Goal: Task Accomplishment & Management: Manage account settings

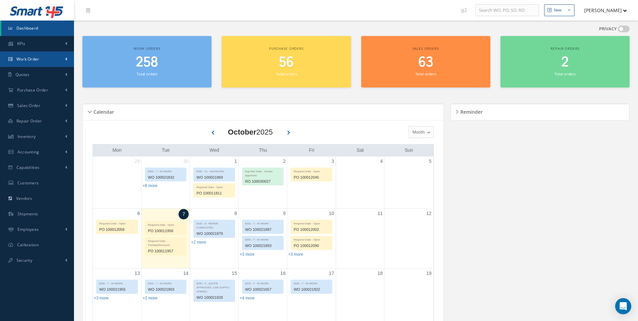
click at [48, 61] on link "Work Order" at bounding box center [37, 58] width 74 height 15
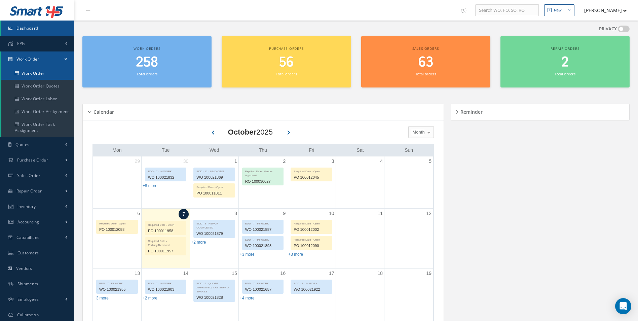
click at [38, 76] on link "Work Order" at bounding box center [37, 73] width 73 height 13
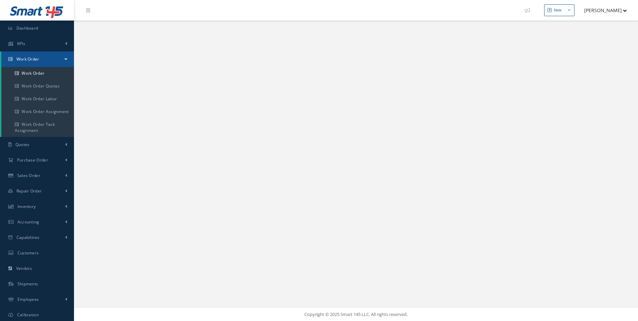
select select "25"
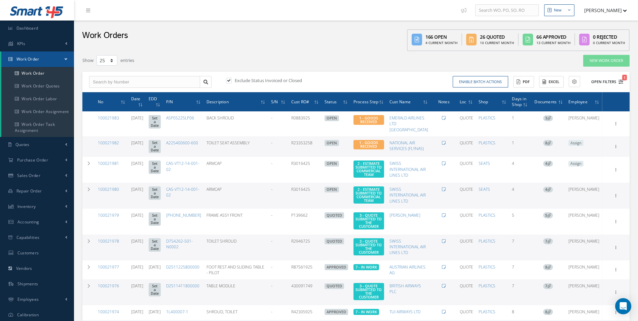
click at [620, 81] on icon "1" at bounding box center [621, 81] width 5 height 5
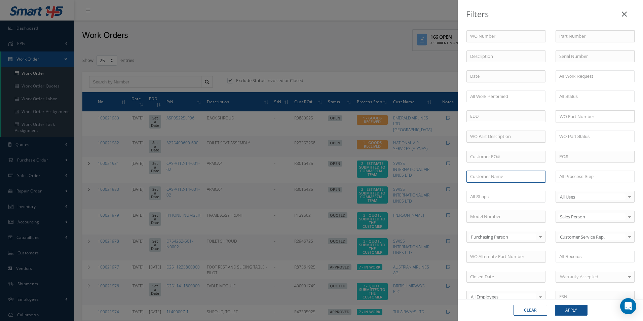
click at [482, 178] on input "text" at bounding box center [506, 177] width 79 height 12
click at [489, 188] on span "TUI AIRWAYS LTD" at bounding box center [487, 188] width 35 height 6
type input "TUI AIRWAYS LTD"
click at [565, 310] on button "Apply" at bounding box center [571, 310] width 33 height 11
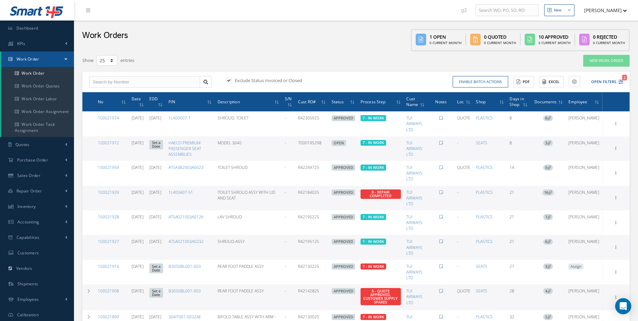
click at [231, 79] on label at bounding box center [232, 80] width 2 height 6
click at [228, 79] on input "checkbox" at bounding box center [228, 81] width 4 height 4
checkbox input "false"
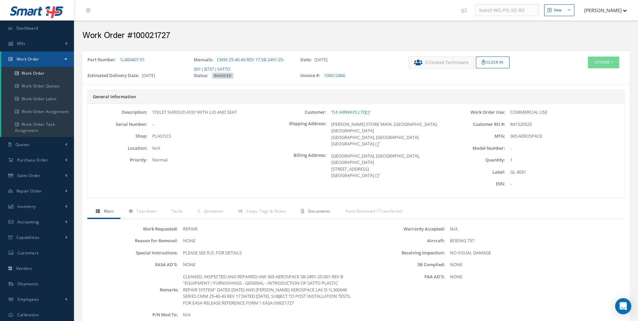
click at [318, 212] on span "Documents" at bounding box center [319, 211] width 23 height 6
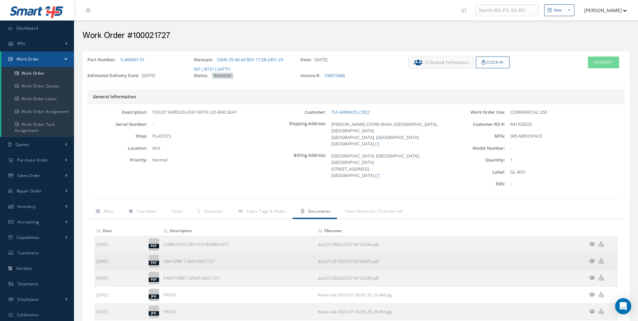
click at [592, 261] on icon at bounding box center [592, 260] width 6 height 5
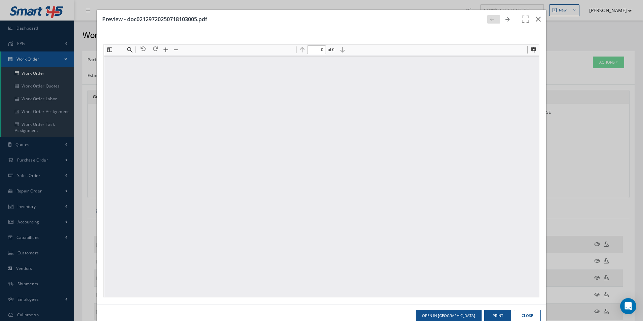
type input "1"
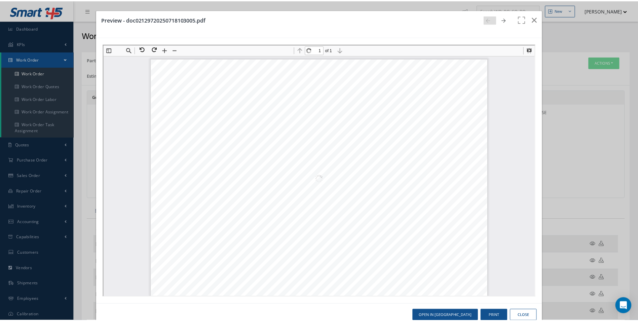
scroll to position [3, 0]
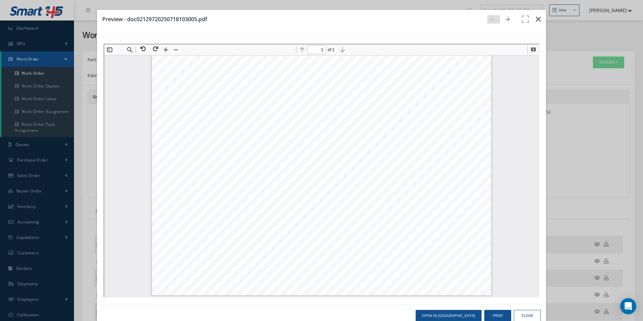
click at [536, 20] on icon "button" at bounding box center [538, 19] width 5 height 8
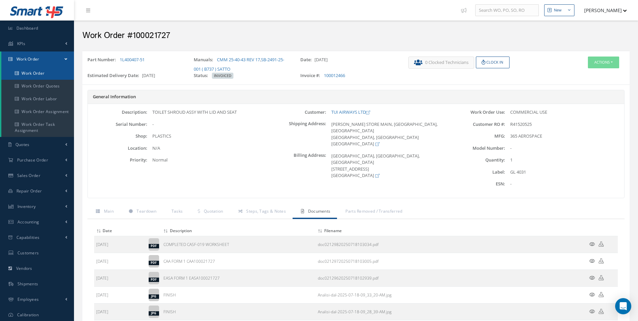
click at [34, 77] on link "Work Order" at bounding box center [37, 73] width 73 height 13
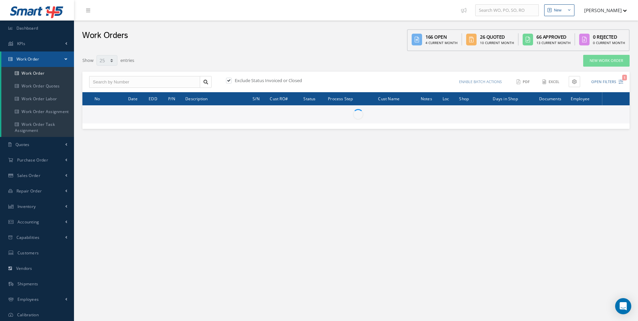
select select "25"
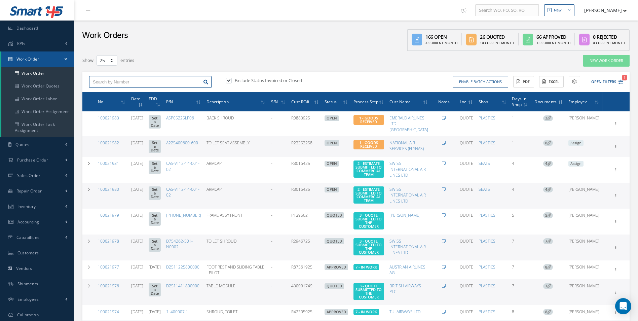
click at [109, 81] on input "text" at bounding box center [144, 82] width 111 height 12
type input "100021929"
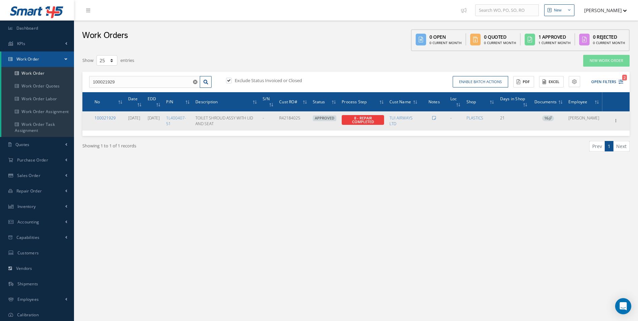
click at [104, 118] on link "100021929" at bounding box center [105, 118] width 21 height 6
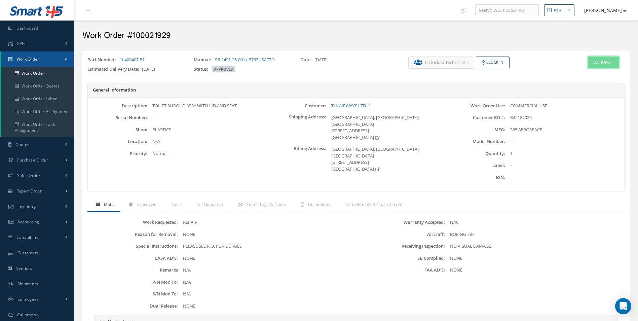
click at [602, 62] on button "Actions" at bounding box center [603, 63] width 31 height 12
click at [582, 74] on link "Edit" at bounding box center [594, 75] width 54 height 9
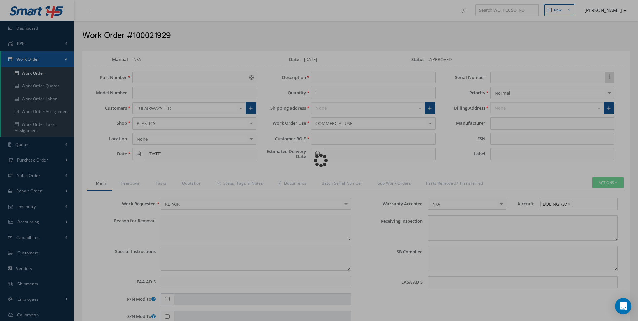
type input "1L400407-51"
type input "09/16/2025"
type input "TOILET SHROUD ASSY WITH LID AND SEAT"
type input "R42184025"
type input "11/03/2025"
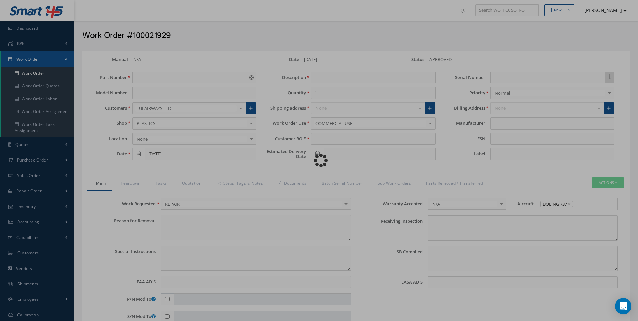
type textarea "NONE"
type textarea "PLEASE SEE R.O. FOR DETAILS"
type input "NONE"
type textarea "NO VISUAL DAMAGE"
type textarea "NONE"
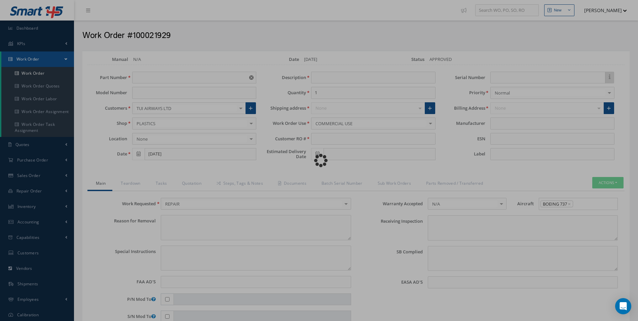
type input "NONE"
type input "365 AEROSPACE"
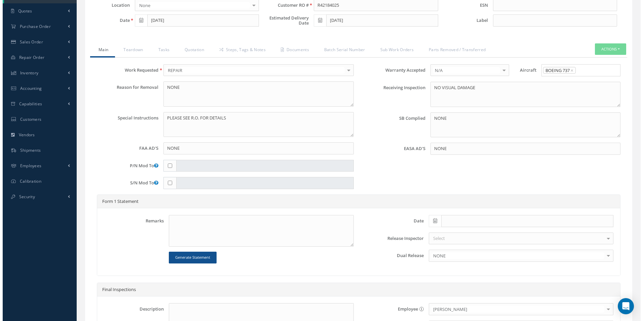
scroll to position [135, 0]
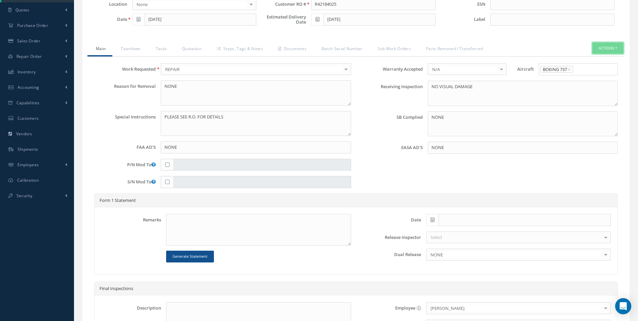
click at [615, 47] on button "Actions" at bounding box center [607, 48] width 31 height 12
click at [594, 68] on link "Standard Write Ups" at bounding box center [598, 68] width 54 height 9
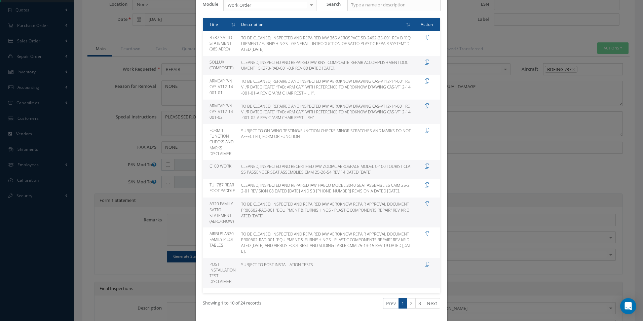
scroll to position [67, 0]
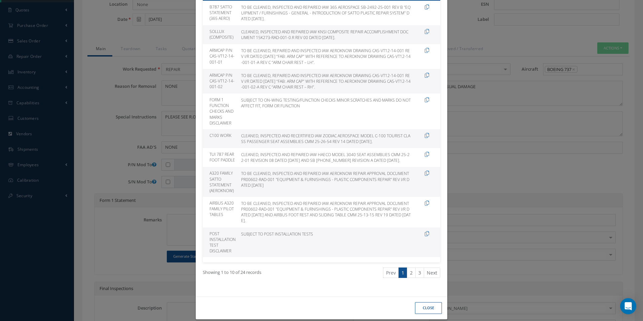
click at [408, 276] on link "2" at bounding box center [411, 272] width 9 height 10
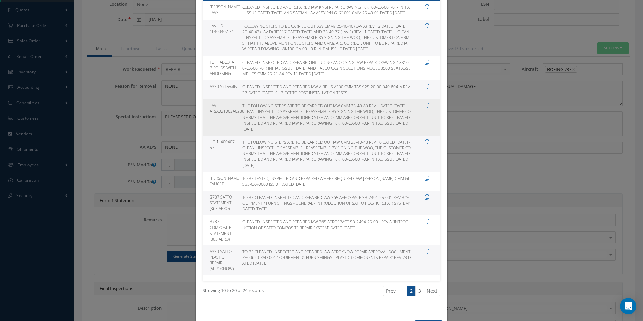
scroll to position [105, 0]
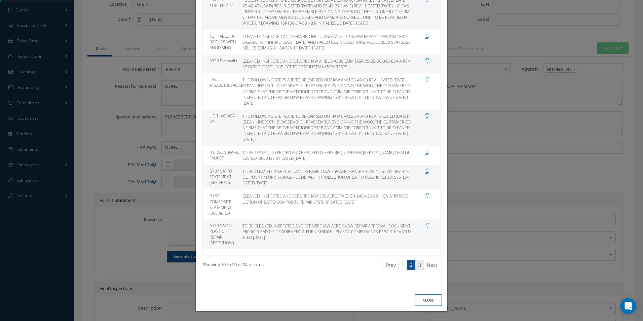
click at [418, 263] on link "3" at bounding box center [420, 265] width 9 height 10
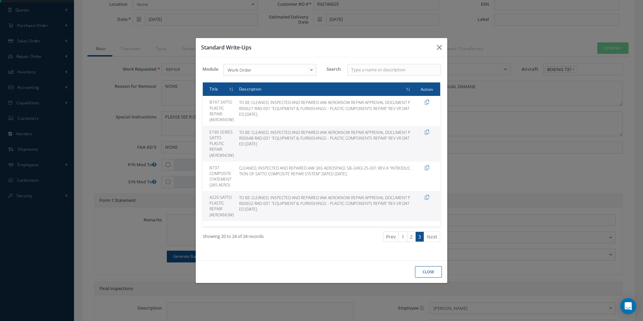
scroll to position [0, 0]
click at [404, 236] on link "1" at bounding box center [403, 236] width 9 height 10
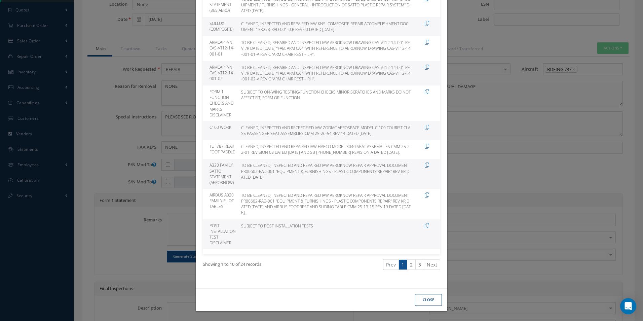
scroll to position [81, 0]
click at [409, 267] on link "2" at bounding box center [411, 264] width 9 height 10
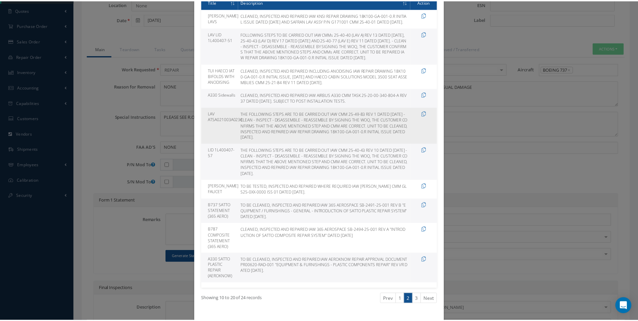
scroll to position [47, 0]
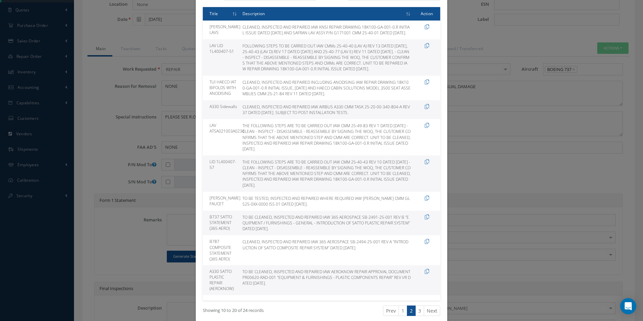
drag, startPoint x: 253, startPoint y: 228, endPoint x: 289, endPoint y: 241, distance: 38.4
click at [289, 235] on td "TO BE CLEANED, INSPECTED AND REPAIRED IAW 365 AEROSPACE SB-2491-25-001 REV B "E…" at bounding box center [327, 223] width 174 height 25
drag, startPoint x: 289, startPoint y: 241, endPoint x: 273, endPoint y: 230, distance: 19.9
copy td "CLEANED, INSPECTED AND REPAIRED IAW 365 AEROSPACE SB-2491-25-001 REV B "EQUIPME…"
click at [518, 44] on div "Standard Write-Ups Module Work Order Work Order Purchase Order Repair Order No …" at bounding box center [321, 160] width 643 height 321
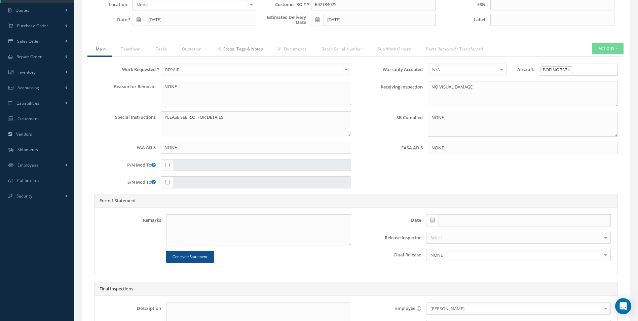
scroll to position [135, 0]
click at [170, 220] on textarea at bounding box center [258, 230] width 185 height 32
paste textarea "CLEANED, INSPECTED AND REPAIRED IAW 365 AEROSPACE SB-2491-25-001 REV B "EQUIPME…"
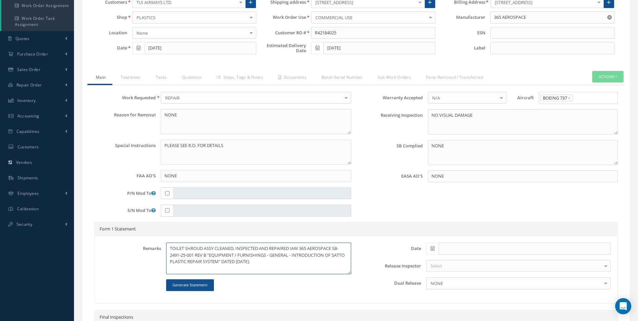
scroll to position [238, 0]
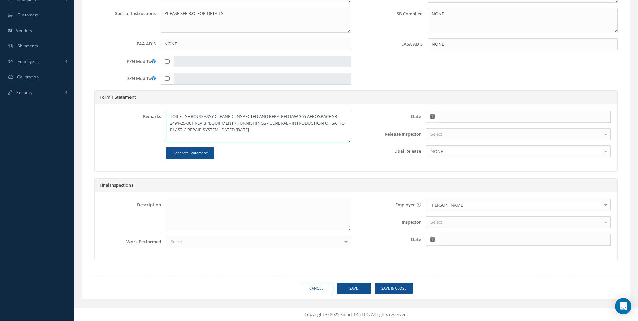
type textarea "TOILET SHROUD ASSY CLEANED, INSPECTED AND REPAIRED IAW 365 AEROSPACE SB-2491-25…"
click at [351, 285] on button "Save" at bounding box center [354, 289] width 34 height 12
type input "365 AEROSPACE"
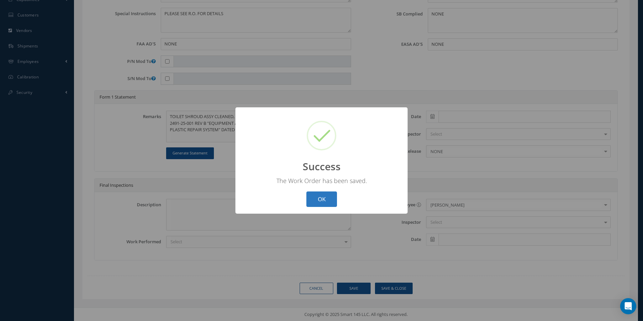
click at [327, 196] on button "OK" at bounding box center [322, 199] width 31 height 16
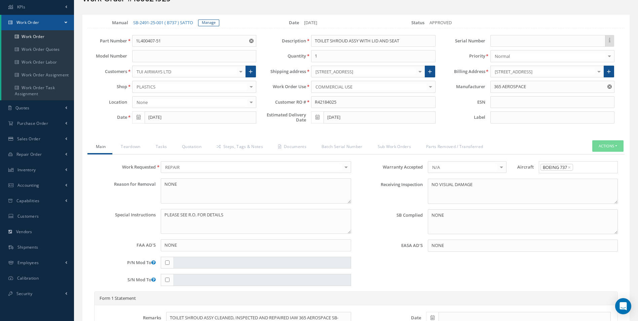
scroll to position [36, 0]
click at [301, 149] on link "Documents" at bounding box center [291, 148] width 43 height 14
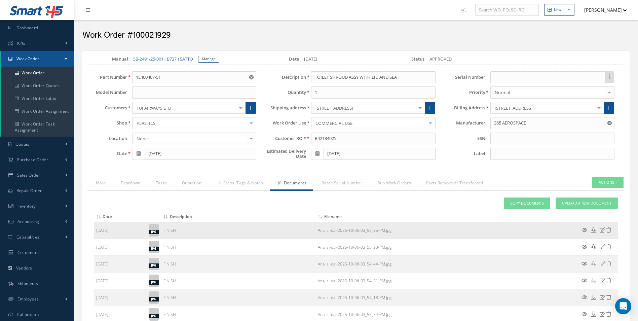
scroll to position [0, 0]
click at [209, 59] on link "Manage" at bounding box center [208, 59] width 21 height 7
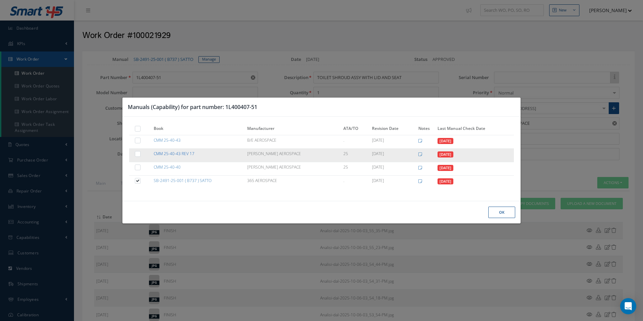
click at [182, 152] on link "CMM 25-40-43 REV 17" at bounding box center [174, 154] width 41 height 6
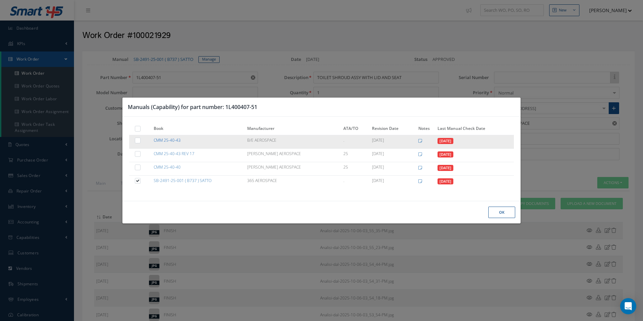
click at [172, 141] on link "CMM 25-40-43" at bounding box center [167, 140] width 27 height 6
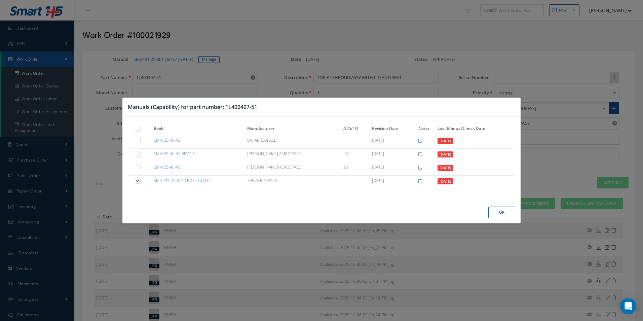
click at [503, 214] on button "Ok" at bounding box center [502, 213] width 27 height 12
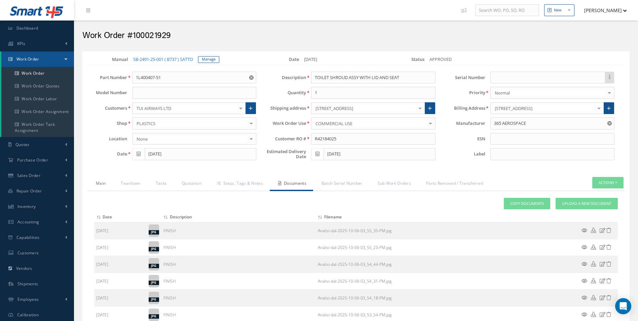
click at [104, 186] on link "Main" at bounding box center [99, 184] width 25 height 14
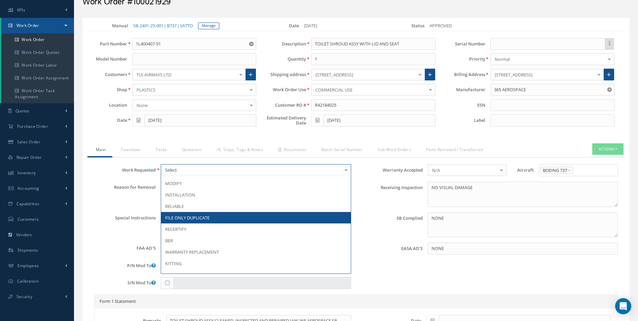
scroll to position [67, 0]
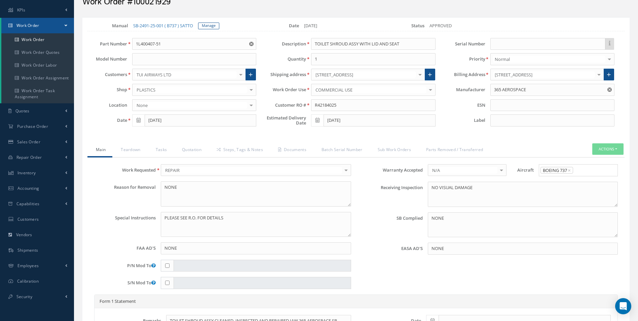
click at [103, 195] on label "Reason for Removal" at bounding box center [122, 193] width 67 height 25
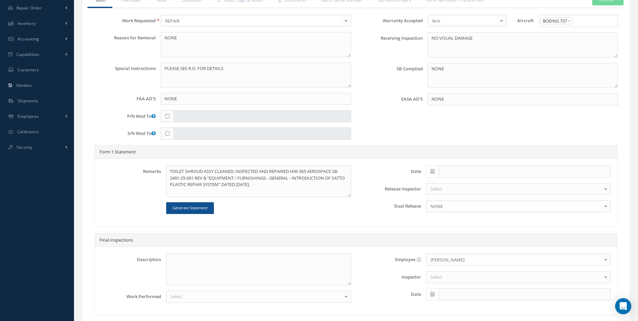
scroll to position [202, 0]
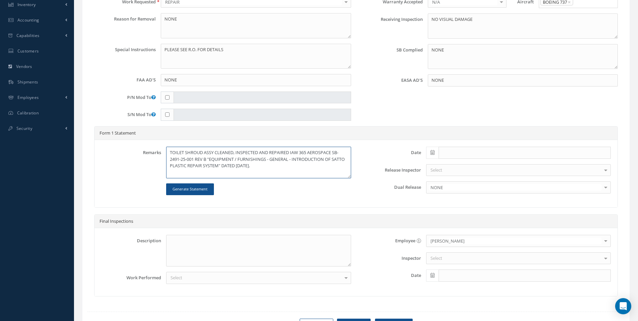
click at [284, 166] on textarea "TOILET SHROUD ASSY CLEANED, INSPECTED AND REPAIRED IAW 365 AEROSPACE SB-2491-25…" at bounding box center [258, 163] width 185 height 32
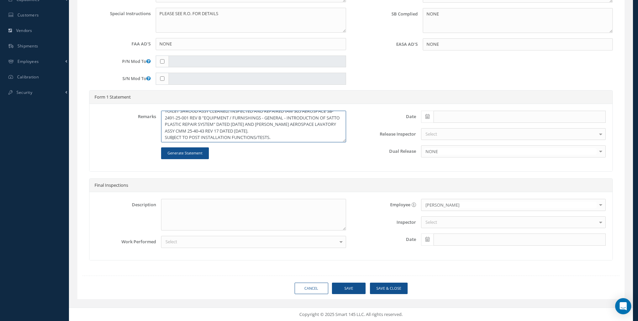
scroll to position [7, 0]
type textarea "TOILET SHROUD ASSY CLEANED, INSPECTED AND REPAIRED IAW 365 AEROSPACE SB-2491-25…"
click at [429, 117] on icon at bounding box center [428, 116] width 4 height 5
click at [447, 155] on td "7" at bounding box center [446, 159] width 10 height 10
type input "[DATE]"
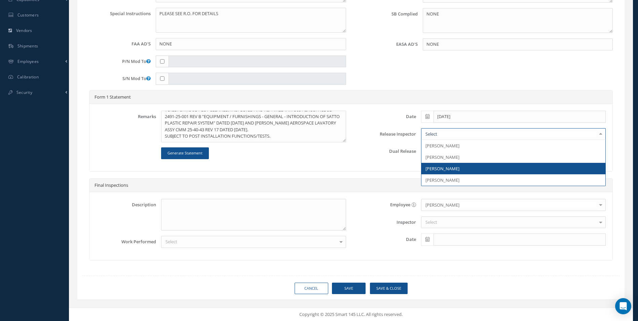
click at [440, 167] on span "[PERSON_NAME]" at bounding box center [443, 169] width 34 height 6
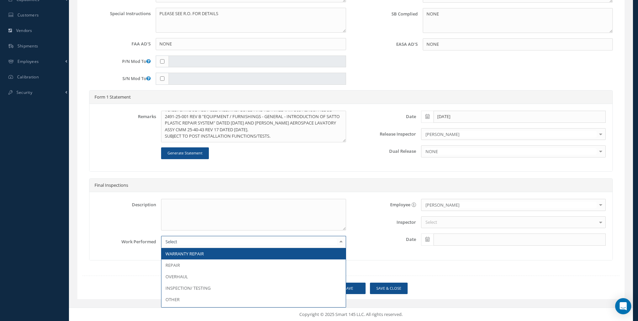
click at [202, 243] on div at bounding box center [253, 242] width 185 height 12
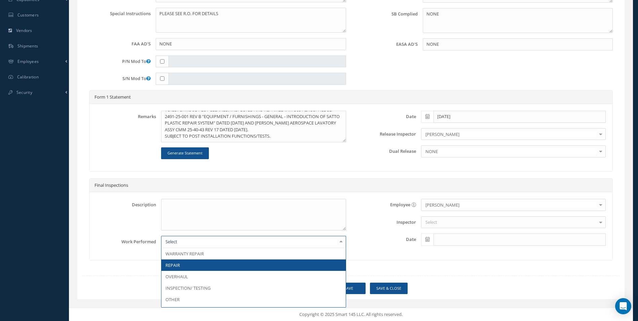
click at [186, 261] on span "REPAIR" at bounding box center [253, 264] width 184 height 11
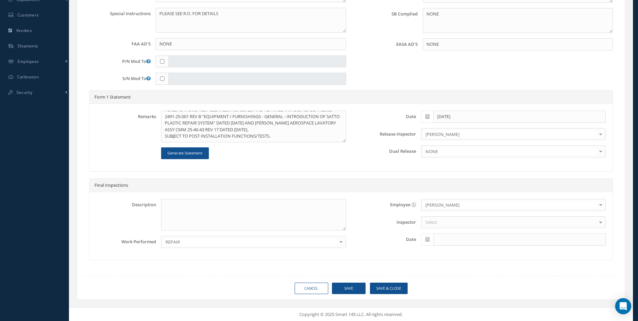
click at [603, 205] on div at bounding box center [600, 204] width 9 height 11
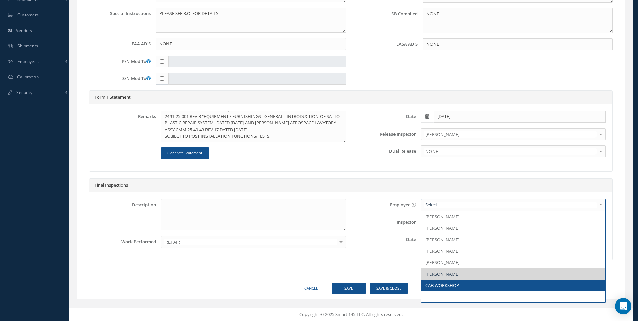
drag, startPoint x: 463, startPoint y: 282, endPoint x: 462, endPoint y: 263, distance: 19.2
click at [463, 282] on span "CAB WORKSHOP" at bounding box center [514, 285] width 184 height 11
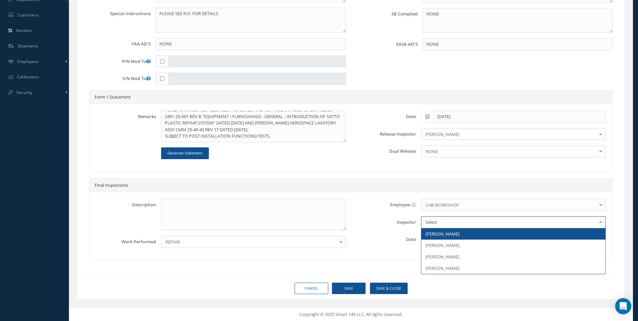
click at [446, 220] on div at bounding box center [513, 222] width 185 height 12
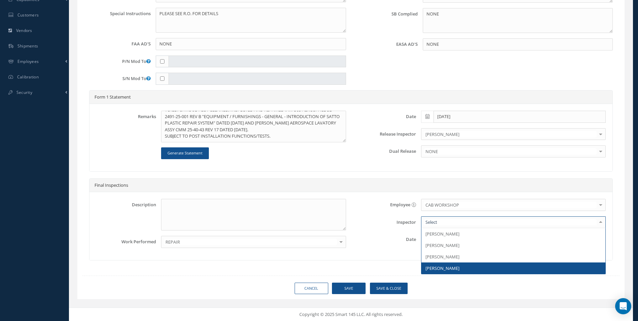
click at [454, 270] on span "[PERSON_NAME]" at bounding box center [443, 268] width 34 height 6
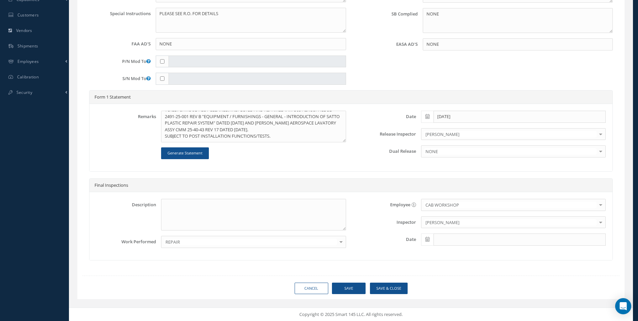
click at [427, 237] on icon at bounding box center [428, 239] width 4 height 5
click at [450, 177] on td "7" at bounding box center [446, 179] width 10 height 10
type input "[DATE]"
click at [354, 287] on button "Save" at bounding box center [349, 289] width 34 height 12
type input "365 AEROSPACE"
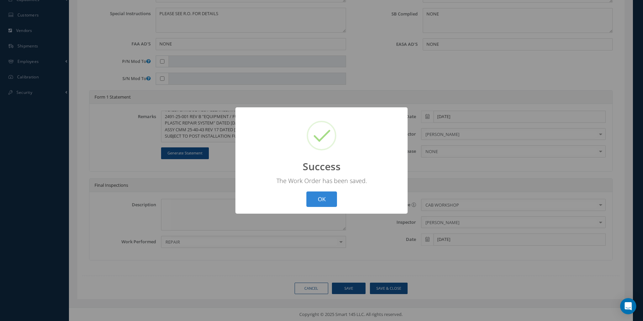
drag, startPoint x: 316, startPoint y: 197, endPoint x: 329, endPoint y: 193, distance: 13.8
click at [316, 197] on button "OK" at bounding box center [322, 199] width 31 height 16
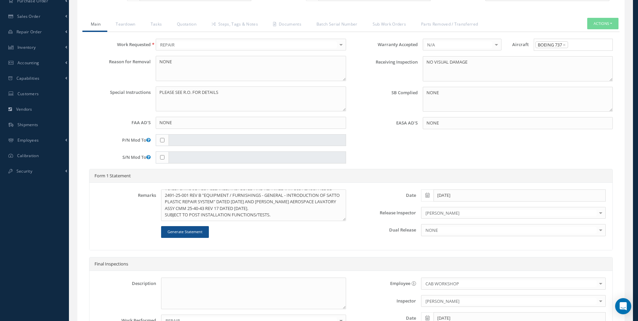
scroll to position [103, 0]
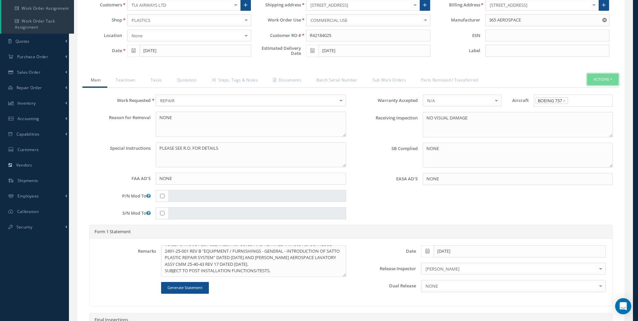
click at [600, 81] on button "Actions" at bounding box center [602, 80] width 31 height 12
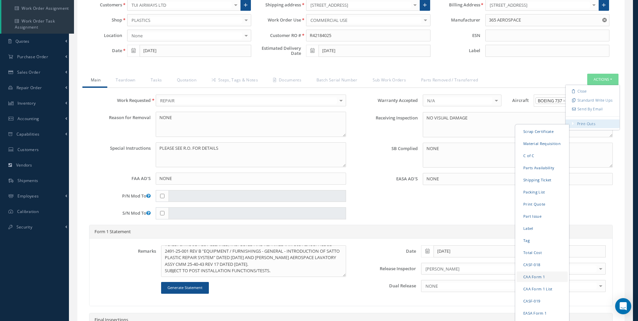
click at [533, 276] on link "CAA Form 1" at bounding box center [542, 276] width 51 height 10
click at [273, 269] on textarea "TOILET SHROUD ASSY CLEANED, INSPECTED AND REPAIRED IAW 365 AEROSPACE SB-2491-25…" at bounding box center [253, 261] width 185 height 32
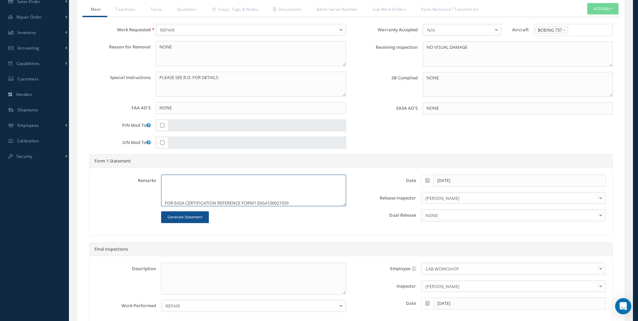
scroll to position [238, 0]
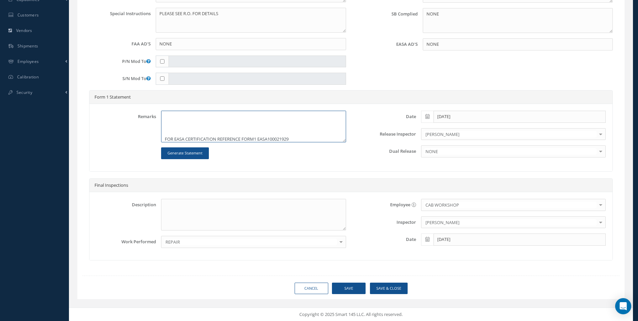
type textarea "TOILET SHROUD ASSY CLEANED, INSPECTED AND REPAIRED IAW 365 AEROSPACE SB-2491-25…"
click at [356, 290] on button "Save" at bounding box center [349, 289] width 34 height 12
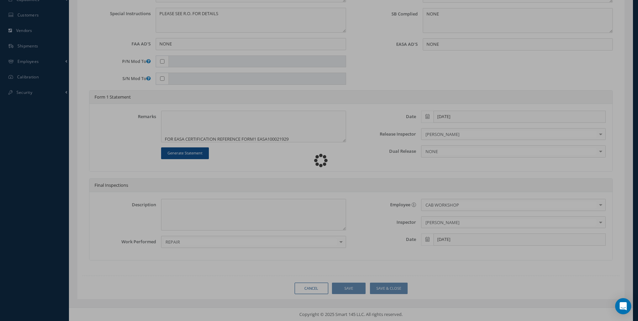
type textarea "TOILET SHROUD ASSY CLEANED, INSPECTED AND REPAIRED IAW 365 AEROSPACE SB-2491-25…"
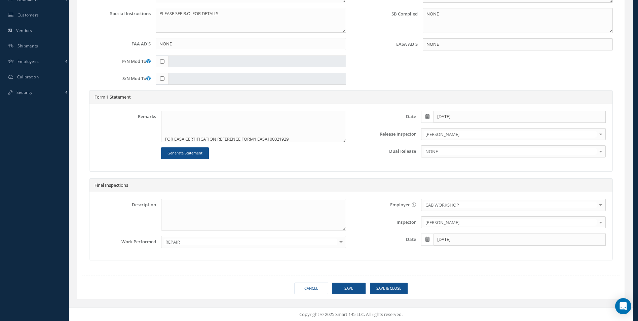
type input "365 AEROSPACE"
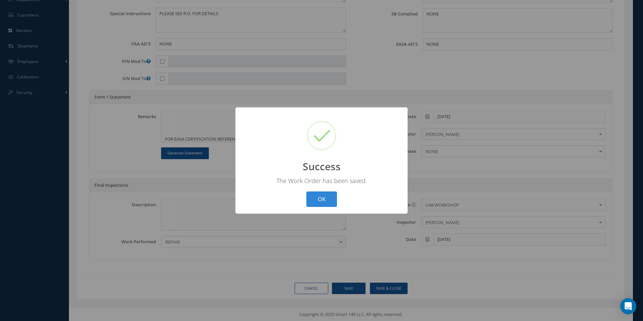
drag, startPoint x: 319, startPoint y: 196, endPoint x: 330, endPoint y: 198, distance: 11.6
click at [321, 196] on button "OK" at bounding box center [322, 199] width 31 height 16
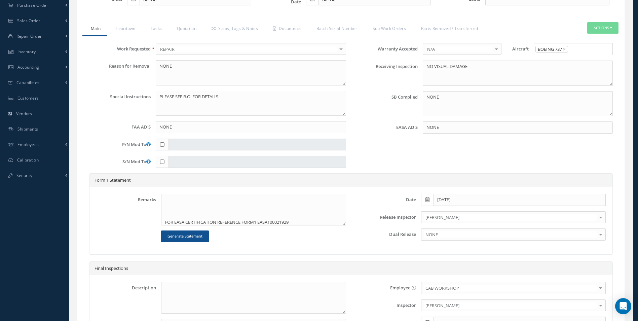
scroll to position [36, 0]
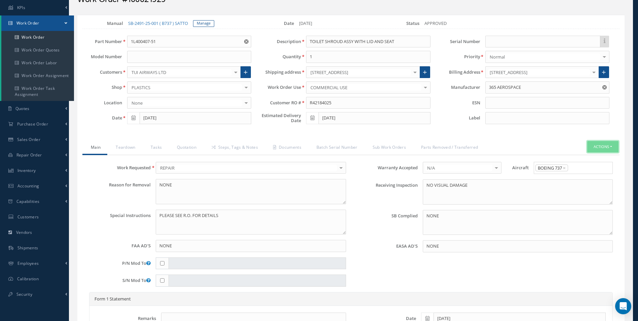
click at [589, 147] on button "Actions" at bounding box center [602, 147] width 31 height 12
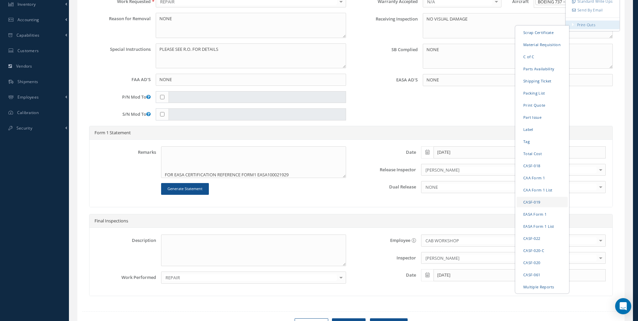
scroll to position [204, 0]
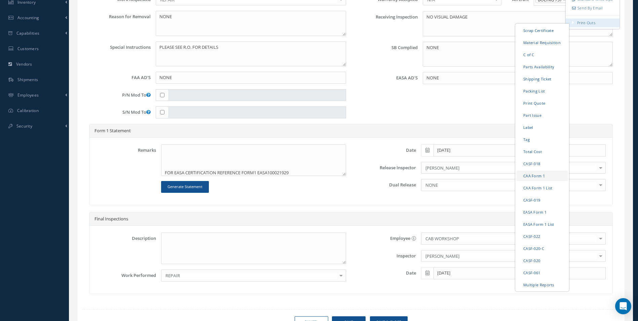
click at [534, 176] on link "CAA Form 1" at bounding box center [542, 175] width 51 height 10
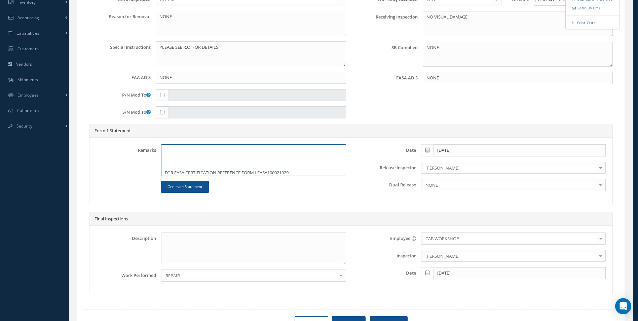
scroll to position [39, 0]
drag, startPoint x: 175, startPoint y: 171, endPoint x: 181, endPoint y: 172, distance: 6.8
click at [181, 172] on textarea "TOILET SHROUD ASSY CLEANED, INSPECTED AND REPAIRED IAW 365 AEROSPACE SB-2491-25…" at bounding box center [253, 160] width 185 height 32
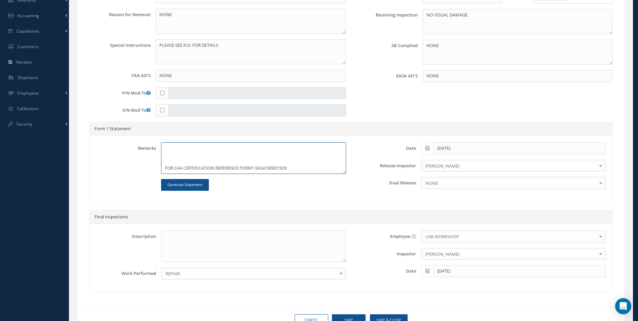
scroll to position [238, 0]
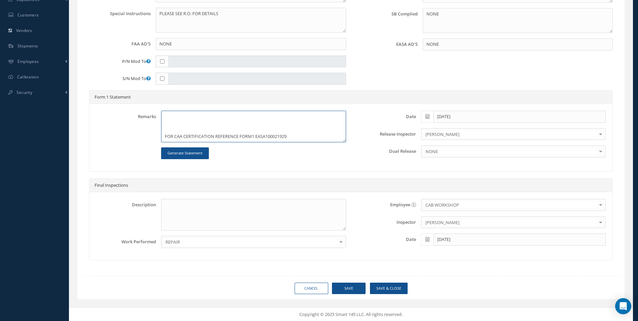
type textarea "TOILET SHROUD ASSY CLEANED, INSPECTED AND REPAIRED IAW 365 AEROSPACE SB-2491-25…"
click at [351, 289] on button "Save" at bounding box center [349, 289] width 34 height 12
type input "365 AEROSPACE"
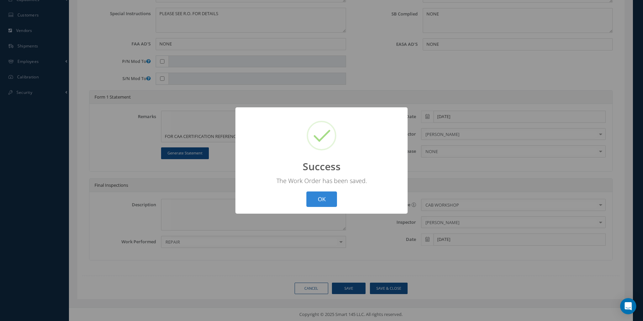
drag, startPoint x: 329, startPoint y: 206, endPoint x: 328, endPoint y: 202, distance: 3.8
click at [329, 206] on button "OK" at bounding box center [322, 199] width 31 height 16
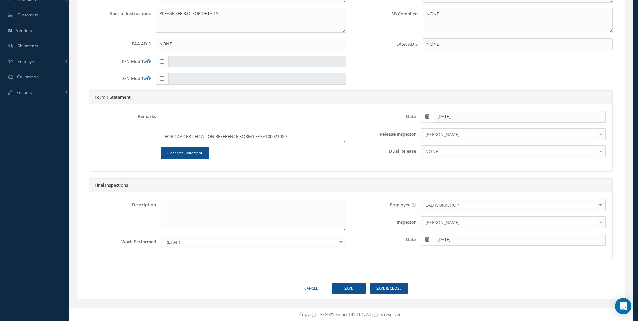
drag, startPoint x: 257, startPoint y: 136, endPoint x: 263, endPoint y: 136, distance: 6.7
click at [263, 136] on textarea "TOILET SHROUD ASSY CLEANED, INSPECTED AND REPAIRED IAW 365 AEROSPACE SB-2491-25…" at bounding box center [253, 127] width 185 height 32
type textarea "TOILET SHROUD ASSY CLEANED, INSPECTED AND REPAIRED IAW 365 AEROSPACE SB-2491-25…"
click at [356, 286] on button "Save" at bounding box center [349, 289] width 34 height 12
type input "365 AEROSPACE"
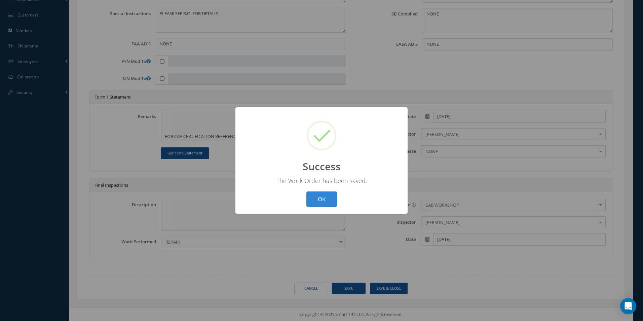
drag, startPoint x: 326, startPoint y: 200, endPoint x: 376, endPoint y: 188, distance: 50.8
click at [331, 198] on button "OK" at bounding box center [322, 199] width 31 height 16
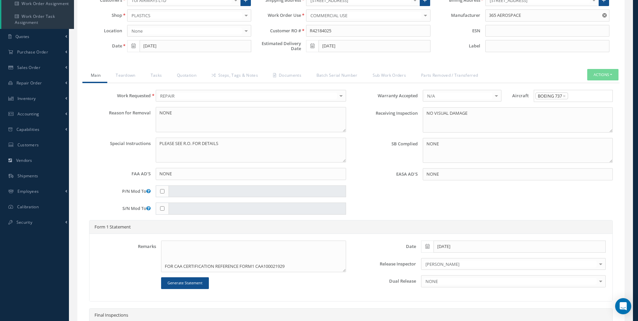
scroll to position [103, 0]
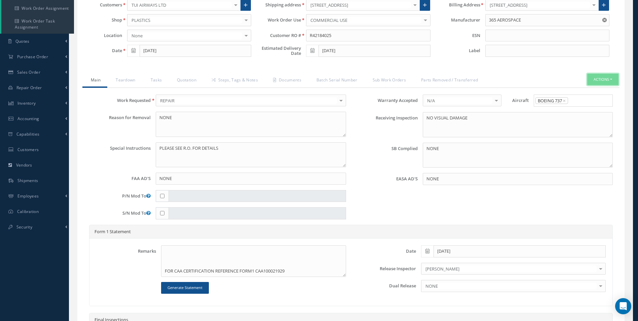
click at [604, 80] on button "Actions" at bounding box center [602, 80] width 31 height 12
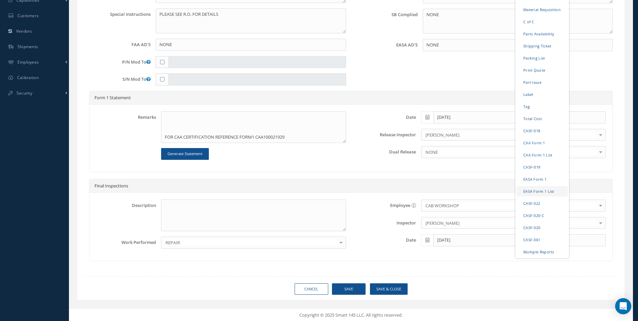
scroll to position [238, 0]
click at [533, 183] on link "EASA Form 1" at bounding box center [542, 178] width 51 height 10
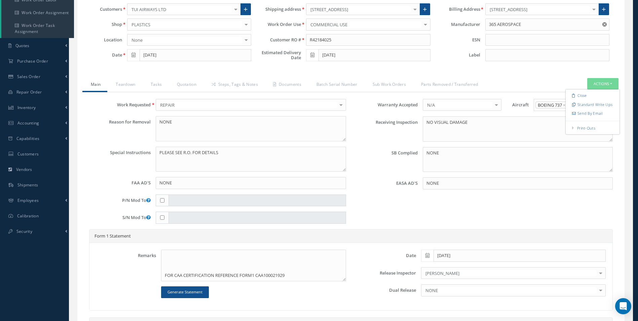
scroll to position [70, 0]
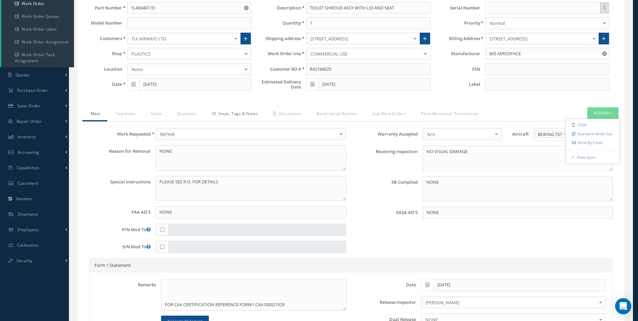
click at [239, 113] on link "Steps, Tags & Notes" at bounding box center [234, 114] width 62 height 14
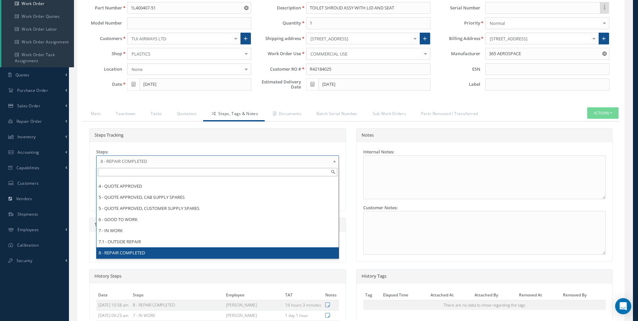
click at [334, 159] on b at bounding box center [336, 162] width 6 height 11
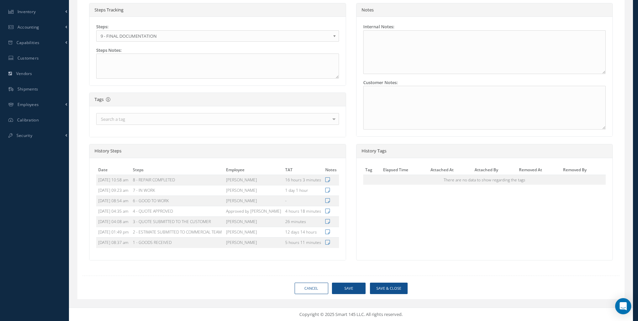
scroll to position [217, 0]
click at [346, 289] on button "Save" at bounding box center [349, 289] width 34 height 12
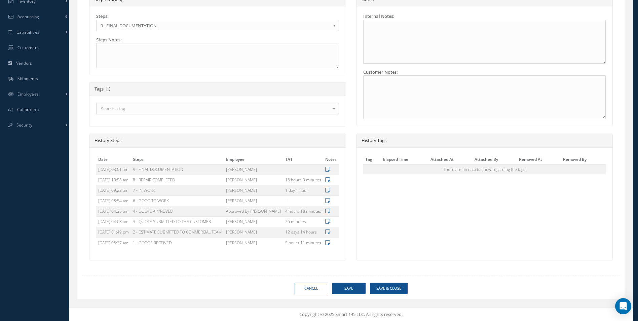
type input "365 AEROSPACE"
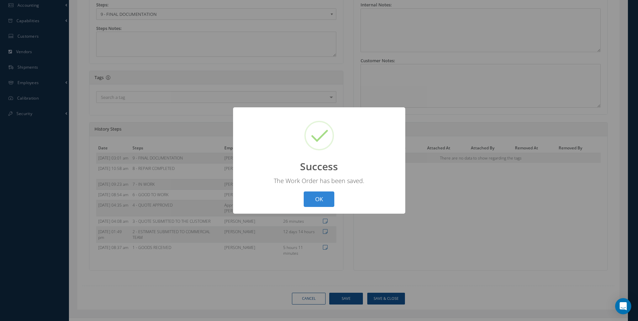
scroll to position [205, 0]
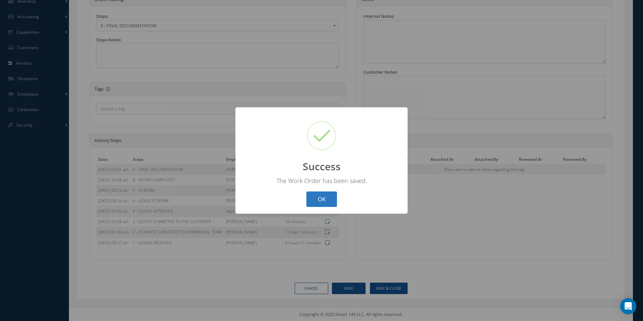
click at [321, 199] on button "OK" at bounding box center [322, 199] width 31 height 16
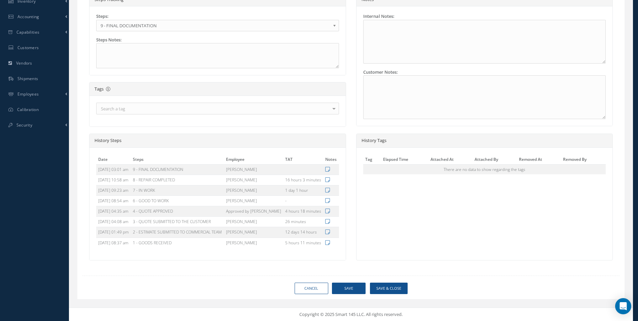
click at [334, 23] on b at bounding box center [336, 27] width 6 height 11
click at [345, 294] on button "Save" at bounding box center [349, 289] width 34 height 12
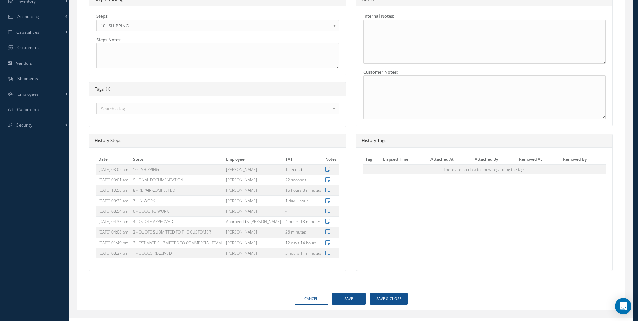
type input "365 AEROSPACE"
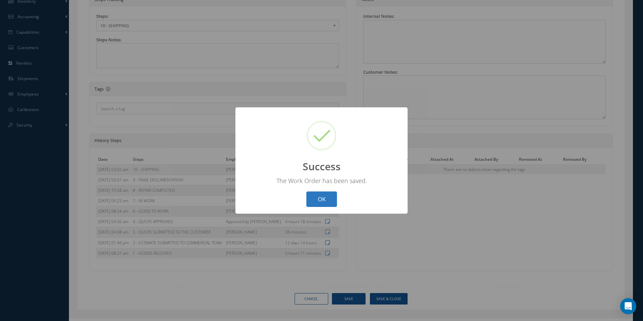
click at [329, 198] on button "OK" at bounding box center [322, 199] width 31 height 16
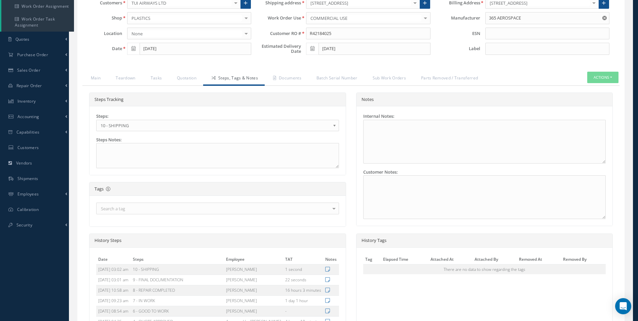
scroll to position [71, 0]
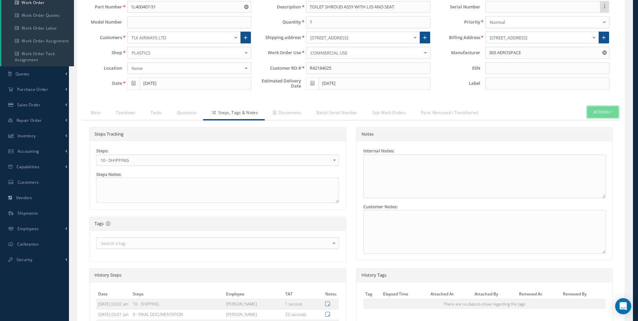
click at [604, 112] on button "Actions" at bounding box center [602, 112] width 31 height 12
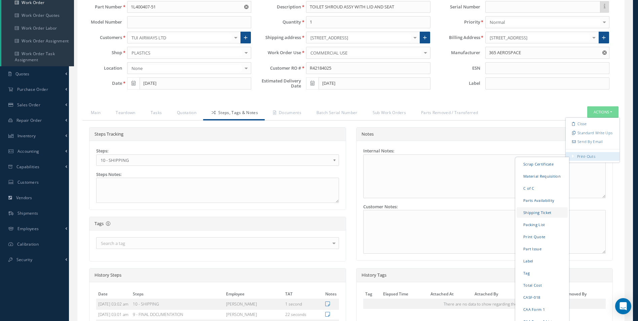
click at [536, 212] on link "Shipping Ticket" at bounding box center [542, 212] width 51 height 10
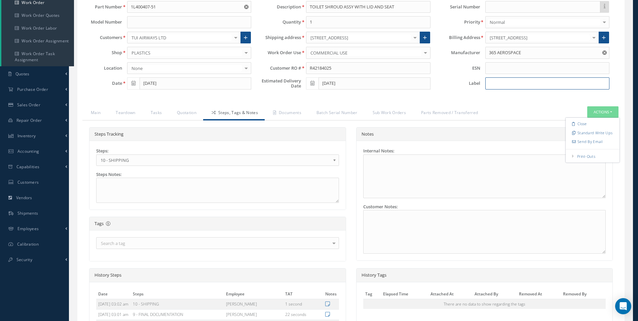
click at [507, 82] on input at bounding box center [548, 83] width 124 height 12
drag, startPoint x: 490, startPoint y: 83, endPoint x: 509, endPoint y: 83, distance: 19.9
click at [508, 84] on input "GL403" at bounding box center [548, 83] width 124 height 12
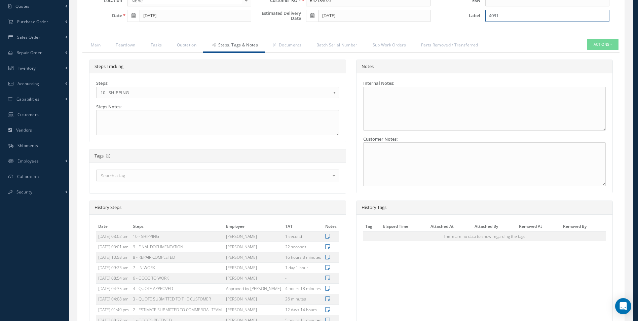
scroll to position [238, 0]
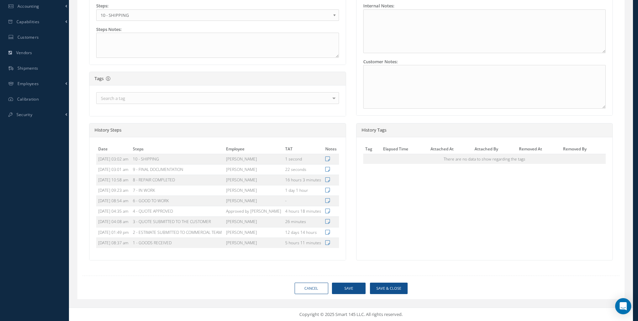
type input "4031"
click at [346, 287] on button "Save" at bounding box center [349, 289] width 34 height 12
type input "365 AEROSPACE"
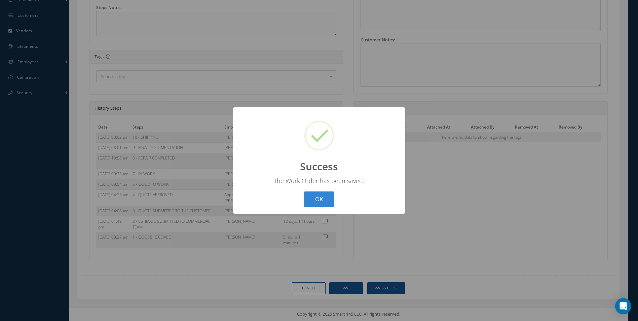
scroll to position [216, 0]
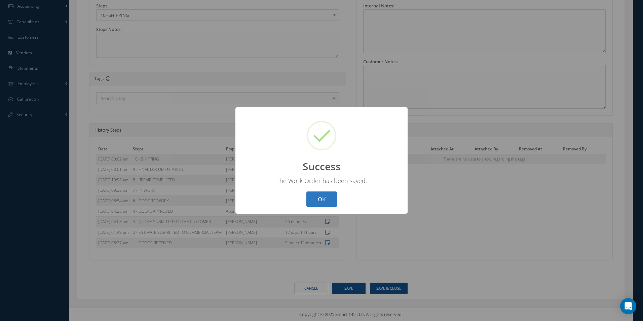
click at [317, 202] on button "OK" at bounding box center [322, 199] width 31 height 16
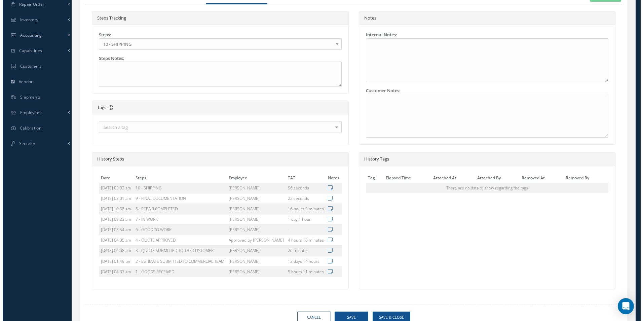
scroll to position [47, 0]
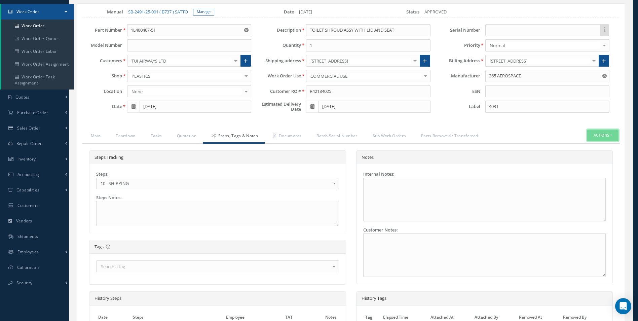
click at [598, 134] on button "Actions" at bounding box center [602, 136] width 31 height 12
click at [532, 238] on link "Shipping Ticket" at bounding box center [542, 235] width 51 height 10
click at [293, 138] on link "Documents" at bounding box center [286, 137] width 43 height 14
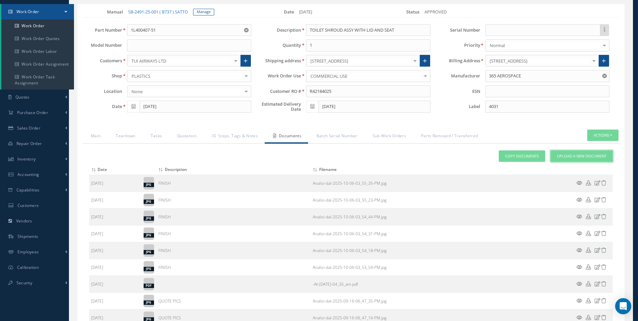
click at [578, 156] on span "Upload a New Document" at bounding box center [581, 156] width 49 height 6
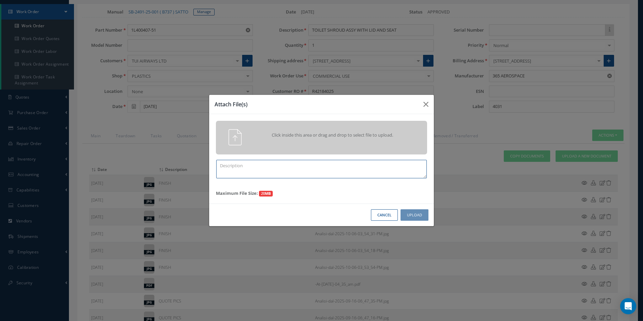
click at [242, 166] on textarea at bounding box center [321, 169] width 211 height 19
type textarea "EASA FORM1"
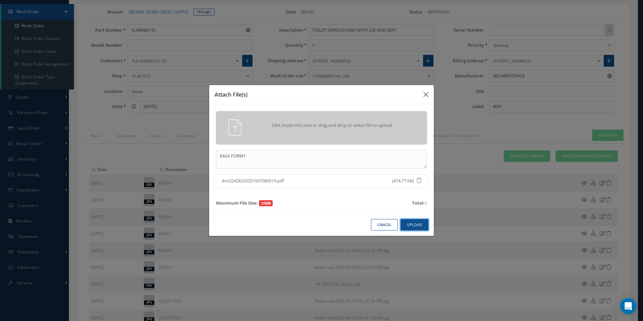
click at [414, 221] on button "Upload" at bounding box center [415, 225] width 28 height 12
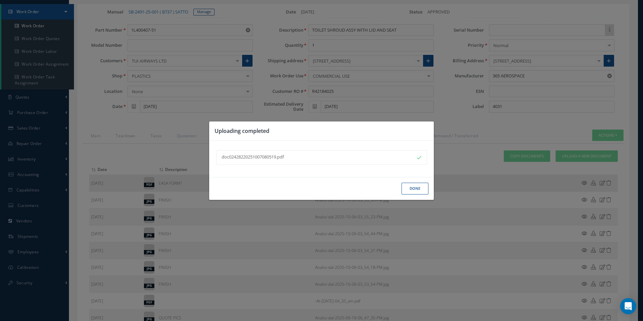
click at [414, 190] on button "Done" at bounding box center [415, 189] width 27 height 12
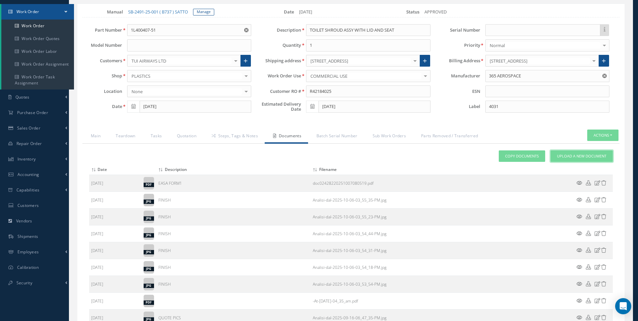
click at [565, 157] on span "Upload a New Document" at bounding box center [581, 156] width 49 height 6
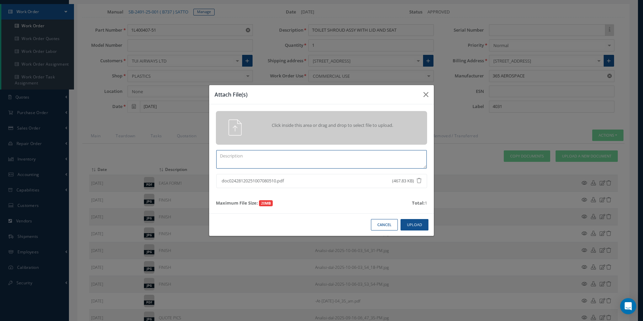
click at [237, 155] on textarea at bounding box center [321, 159] width 211 height 19
click at [221, 156] on textarea "AA FORM" at bounding box center [321, 159] width 211 height 19
click at [243, 156] on textarea "CAA FORM" at bounding box center [321, 159] width 211 height 19
click at [252, 161] on textarea "CAA FORM" at bounding box center [321, 159] width 211 height 19
click at [228, 159] on textarea "CAA FORM" at bounding box center [321, 159] width 211 height 19
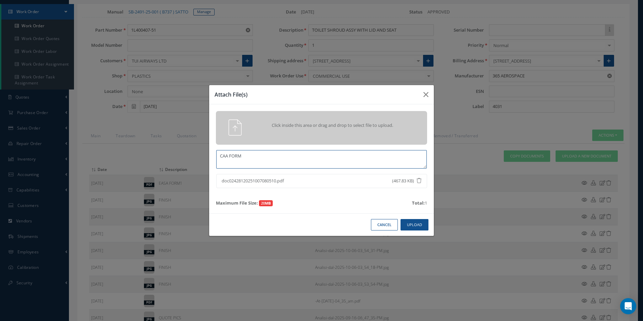
click at [223, 161] on textarea "CAA FORM" at bounding box center [321, 159] width 211 height 19
click at [246, 156] on textarea "CAA FORM" at bounding box center [321, 159] width 211 height 19
click at [232, 164] on textarea "CAA FORM" at bounding box center [321, 159] width 211 height 19
click at [245, 157] on textarea "CAA FORM" at bounding box center [321, 159] width 211 height 19
click at [417, 224] on button "Upload" at bounding box center [415, 225] width 28 height 12
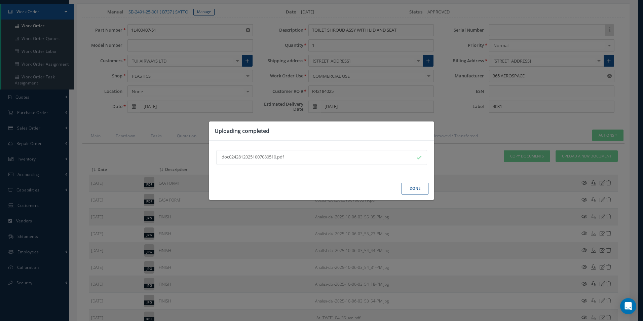
click at [414, 188] on button "Done" at bounding box center [415, 189] width 27 height 12
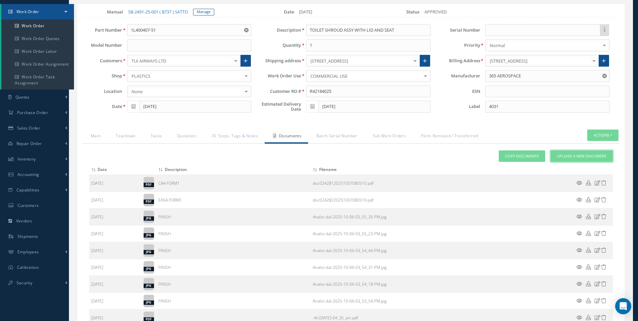
click at [571, 157] on span "Upload a New Document" at bounding box center [581, 156] width 49 height 6
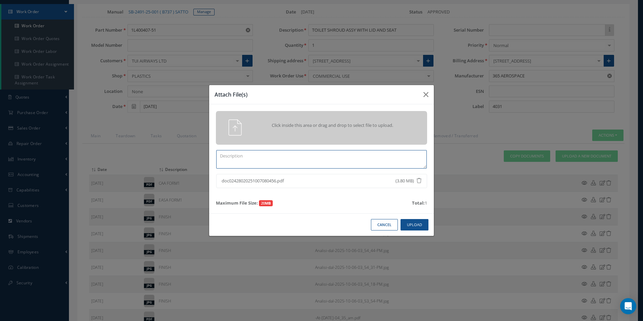
drag, startPoint x: 242, startPoint y: 164, endPoint x: 244, endPoint y: 158, distance: 5.6
click at [242, 162] on textarea at bounding box center [321, 159] width 211 height 19
type textarea "WORKCARD CASF-019"
click at [415, 224] on button "Upload" at bounding box center [415, 225] width 28 height 12
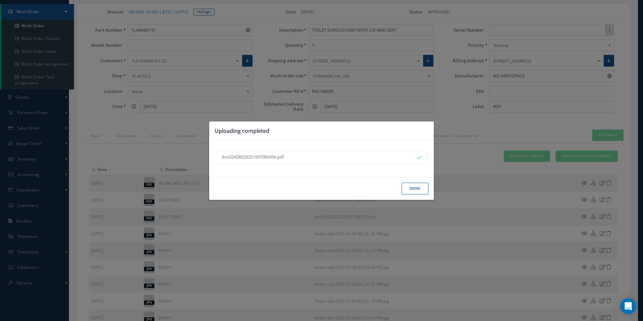
click at [417, 187] on button "Done" at bounding box center [415, 189] width 27 height 12
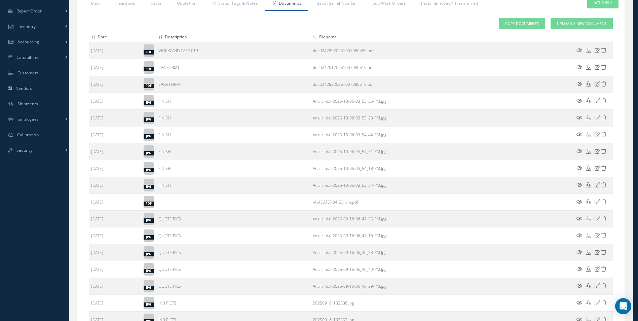
scroll to position [280, 0]
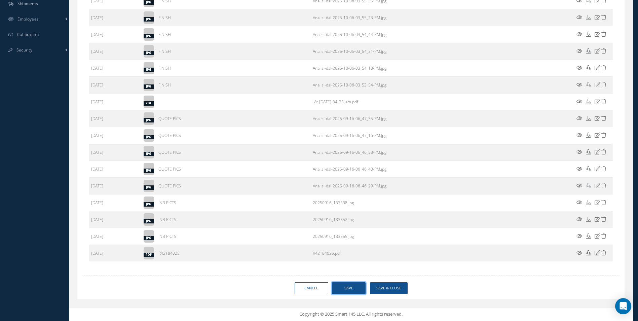
click at [359, 283] on button "Save" at bounding box center [349, 288] width 34 height 12
type input "365 AEROSPACE"
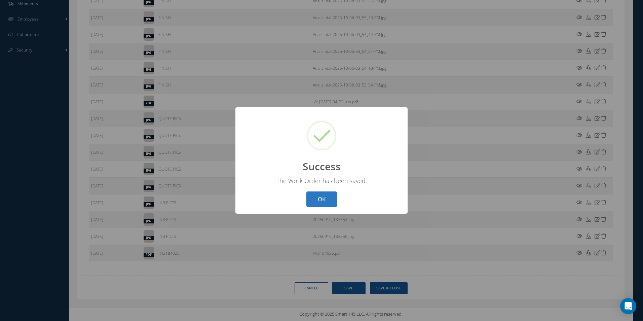
click at [331, 200] on button "OK" at bounding box center [322, 199] width 31 height 16
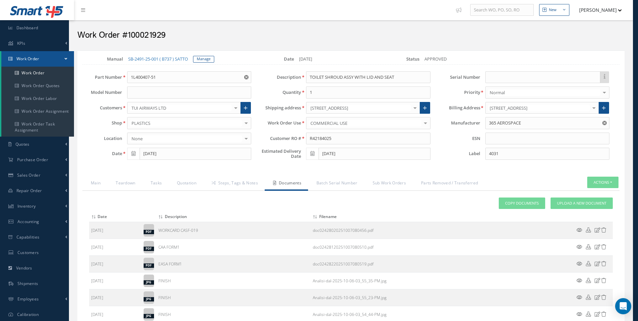
scroll to position [0, 0]
click at [31, 77] on link "Work Order" at bounding box center [37, 73] width 73 height 13
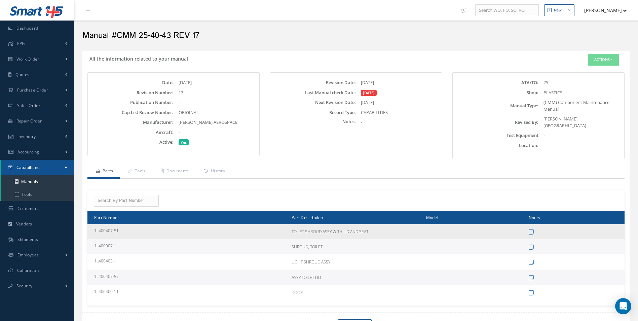
click at [110, 227] on td "1L400407-51" at bounding box center [188, 231] width 202 height 15
click at [532, 229] on icon at bounding box center [531, 232] width 5 height 6
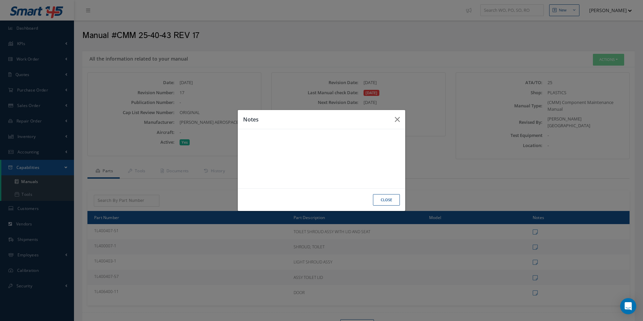
click at [389, 201] on button "CLOSE" at bounding box center [386, 200] width 27 height 12
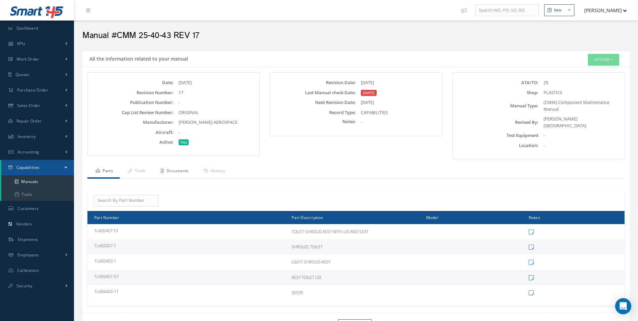
click at [177, 167] on link "Documents" at bounding box center [173, 172] width 43 height 14
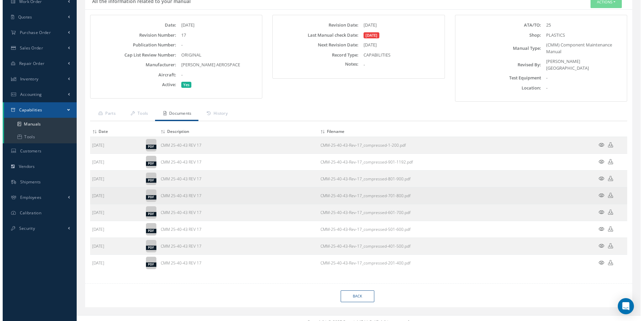
scroll to position [62, 0]
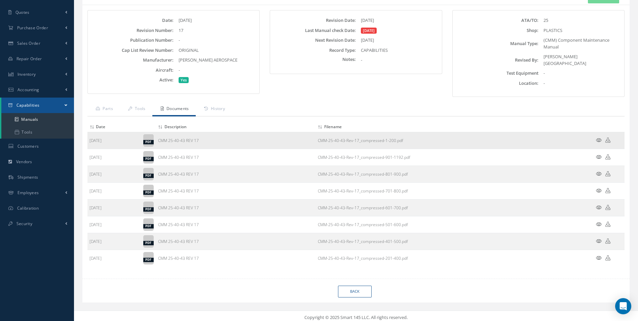
click at [600, 138] on icon at bounding box center [599, 140] width 6 height 5
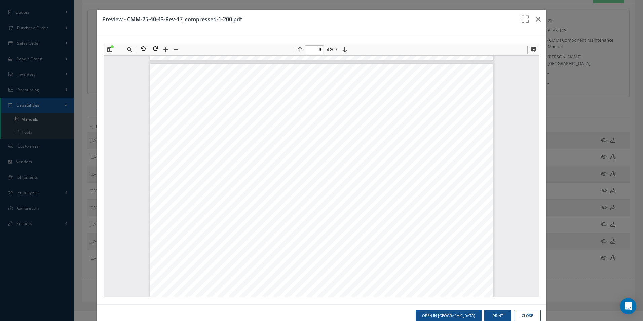
scroll to position [3704, 0]
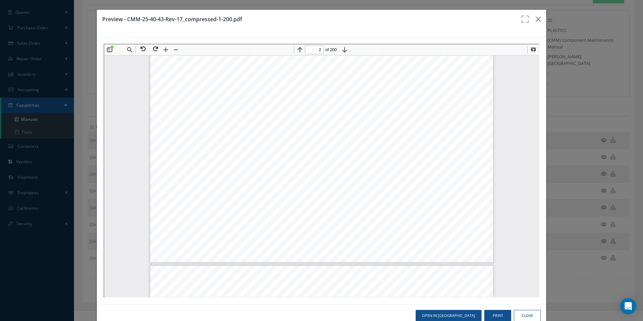
drag, startPoint x: 371, startPoint y: 102, endPoint x: 375, endPoint y: 89, distance: 13.9
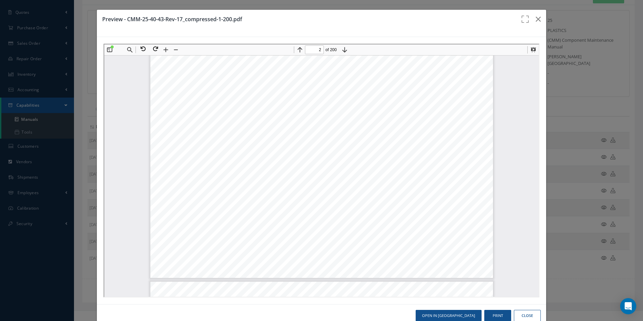
scroll to position [609, 0]
drag, startPoint x: 375, startPoint y: 89, endPoint x: 520, endPoint y: 63, distance: 146.7
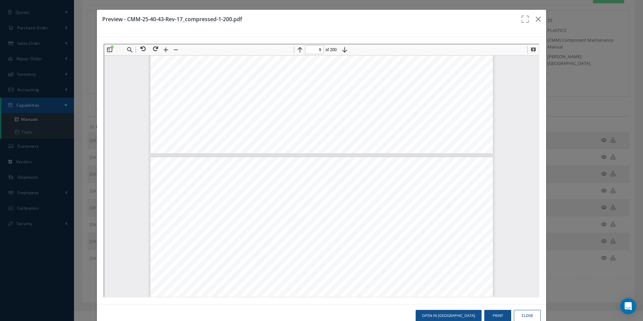
type input "10"
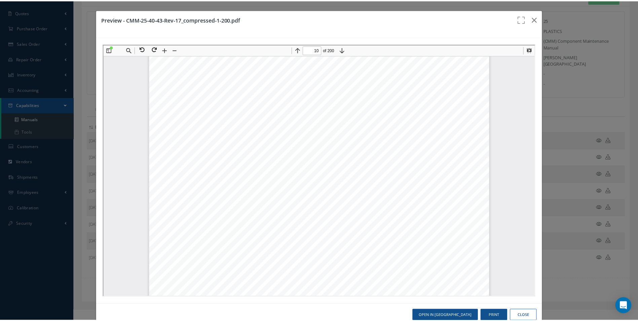
scroll to position [3970, 0]
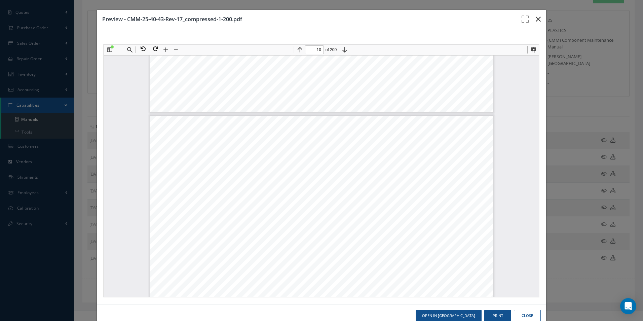
click at [536, 19] on icon "button" at bounding box center [538, 19] width 5 height 8
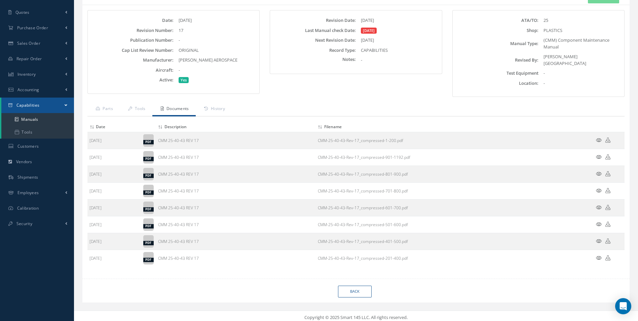
click at [179, 105] on link "Documents" at bounding box center [173, 109] width 43 height 14
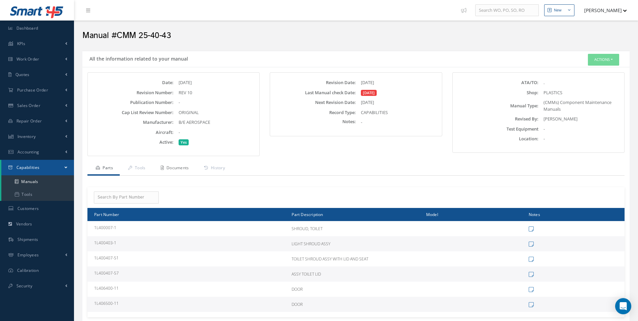
click at [187, 168] on link "Documents" at bounding box center [173, 168] width 43 height 14
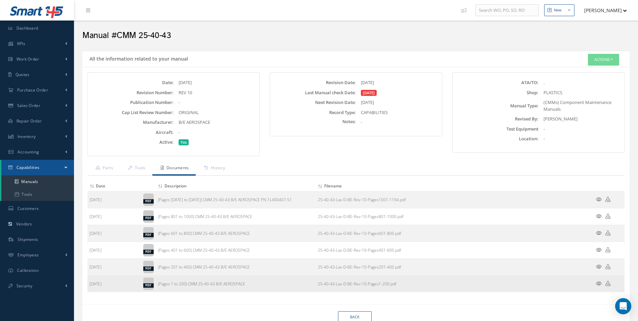
click at [596, 283] on td at bounding box center [604, 283] width 40 height 17
click at [597, 285] on icon at bounding box center [599, 283] width 6 height 5
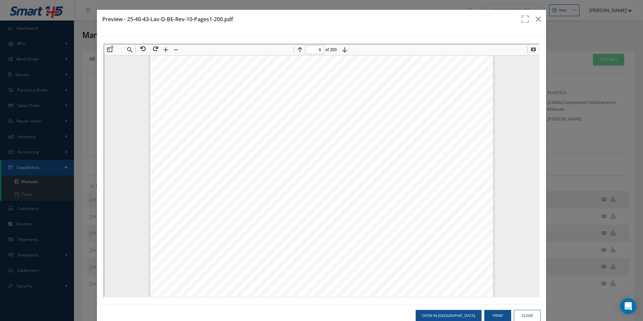
scroll to position [2123, 0]
type input "7"
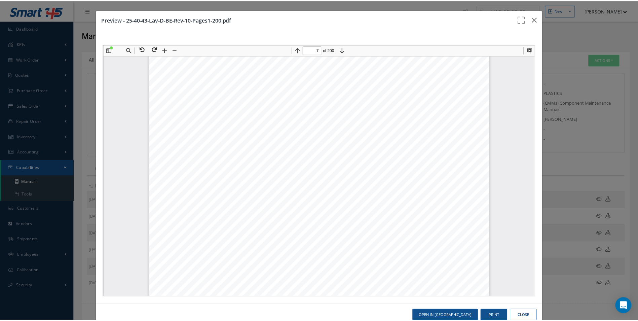
scroll to position [2830, 0]
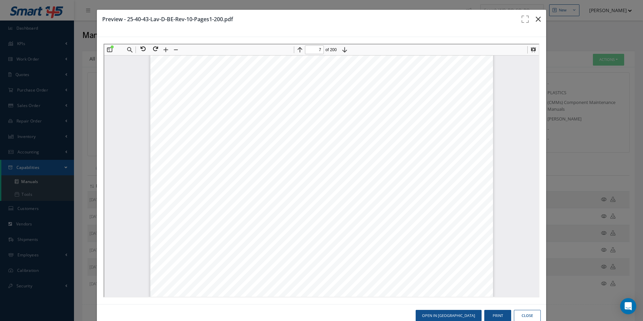
click at [536, 18] on icon "button" at bounding box center [538, 19] width 5 height 8
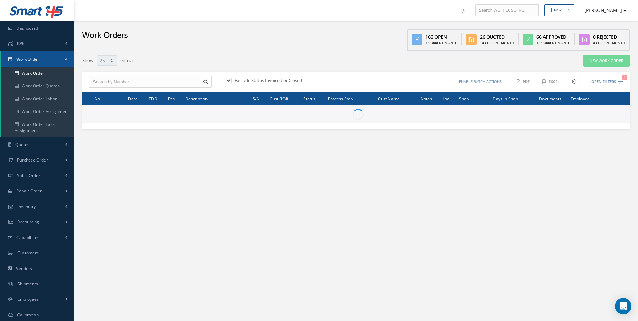
select select "25"
click at [123, 80] on input "text" at bounding box center [144, 82] width 111 height 12
type input "All Work Request"
type input "All Work Performed"
type input "All Status"
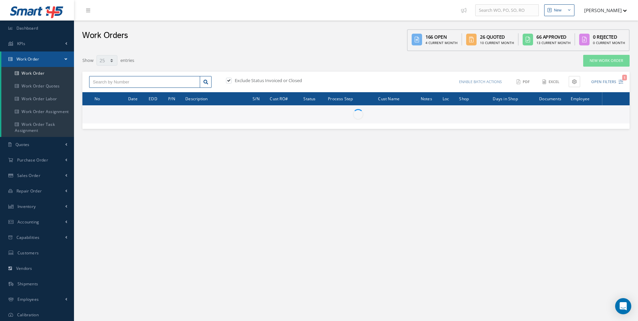
type input "WO Part Status"
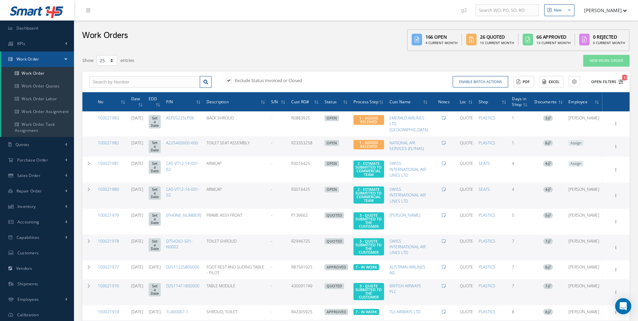
click at [620, 81] on icon "1" at bounding box center [621, 81] width 5 height 5
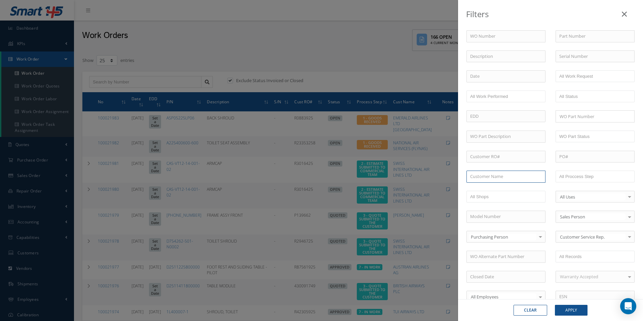
click at [483, 178] on input "text" at bounding box center [506, 177] width 79 height 12
click at [487, 179] on input "text" at bounding box center [506, 177] width 79 height 12
drag, startPoint x: 471, startPoint y: 174, endPoint x: 481, endPoint y: 177, distance: 9.8
click at [481, 177] on input "UI T" at bounding box center [506, 177] width 79 height 12
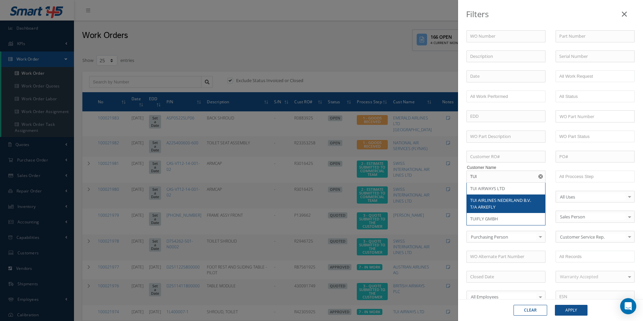
click at [493, 204] on span "TUI AIRLINES NEDERLAND B.V. T/A ARKEFLY" at bounding box center [500, 203] width 61 height 13
type input "TUI AIRLINES NEDERLAND B.V. T/A ARKEFLY"
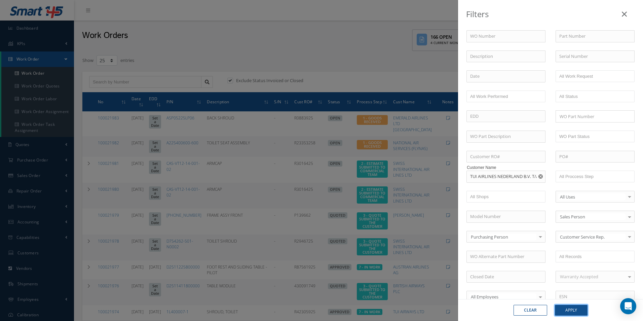
click at [580, 309] on button "Apply" at bounding box center [571, 310] width 33 height 11
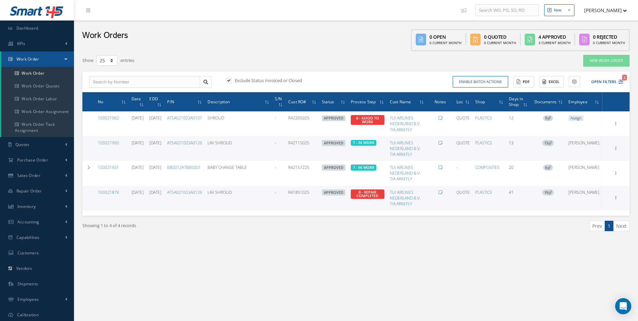
click at [231, 80] on label at bounding box center [232, 80] width 2 height 6
click at [227, 80] on input "checkbox" at bounding box center [228, 81] width 4 height 4
checkbox input "false"
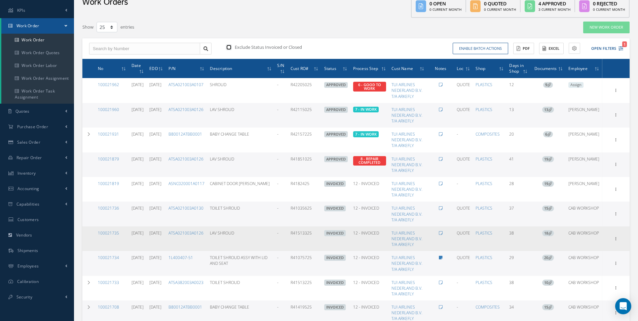
scroll to position [34, 0]
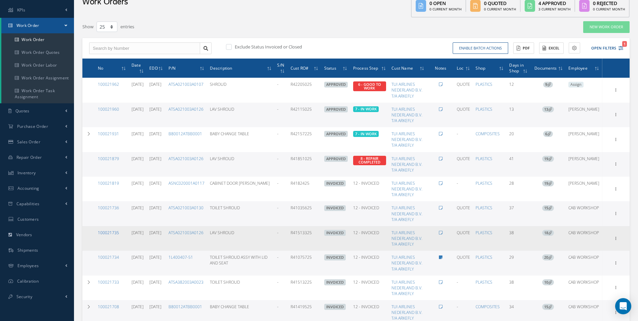
click at [113, 236] on link "100021735" at bounding box center [108, 233] width 21 height 6
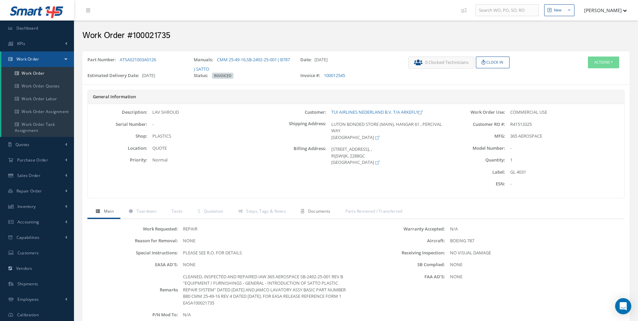
click at [315, 211] on span "Documents" at bounding box center [319, 211] width 23 height 6
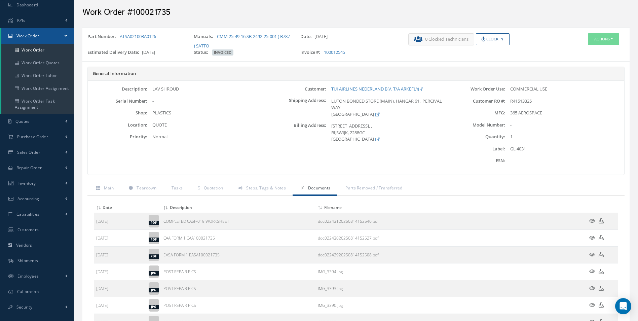
scroll to position [34, 0]
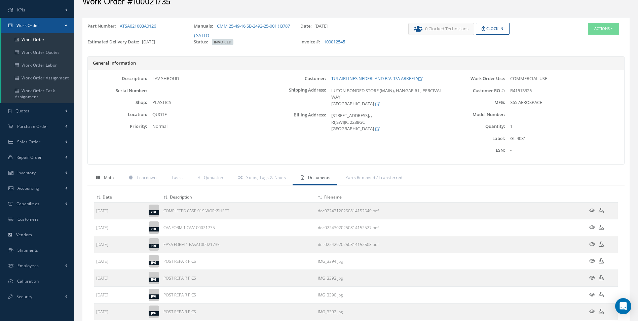
click at [110, 175] on span "Main" at bounding box center [109, 178] width 10 height 6
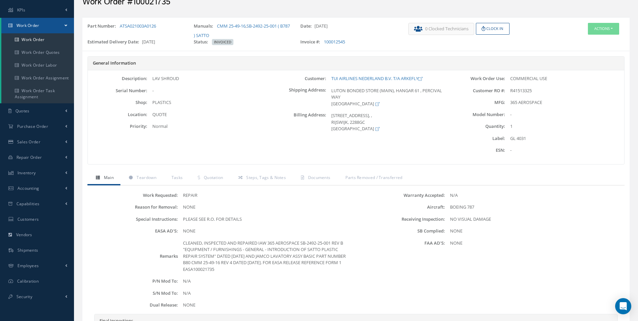
drag, startPoint x: 184, startPoint y: 243, endPoint x: 236, endPoint y: 268, distance: 58.2
click at [236, 268] on div "CLEANED, INSPECTED AND REPAIRED IAW 365 AEROSPACE SB-2492-25-001 REV B "EQUIPME…" at bounding box center [267, 256] width 178 height 33
drag, startPoint x: 236, startPoint y: 268, endPoint x: 223, endPoint y: 255, distance: 18.6
copy div "CLEANED, INSPECTED AND REPAIRED IAW 365 AEROSPACE SB-2492-25-001 REV B "EQUIPME…"
click at [35, 43] on link "Work Order" at bounding box center [37, 39] width 73 height 13
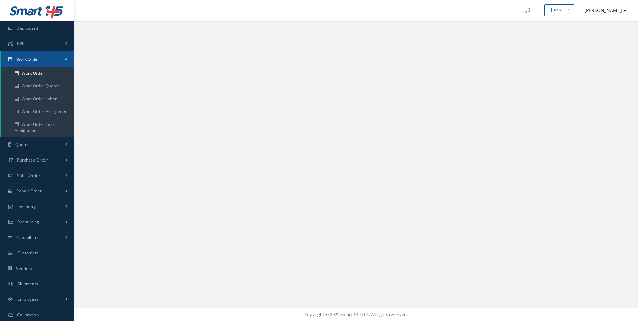
select select "25"
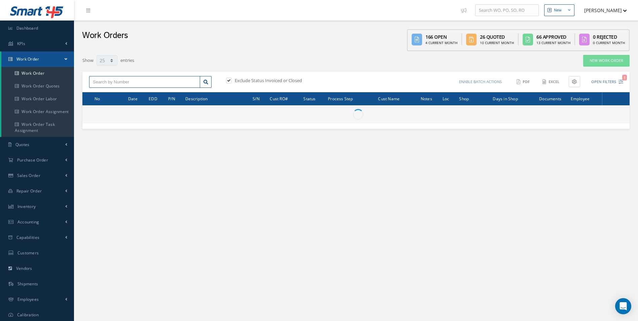
click at [108, 84] on input "text" at bounding box center [144, 82] width 111 height 12
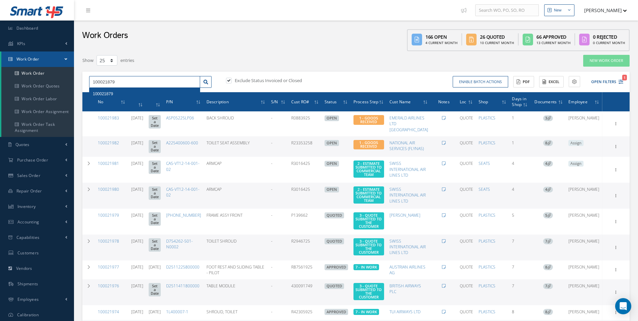
type input "100021879"
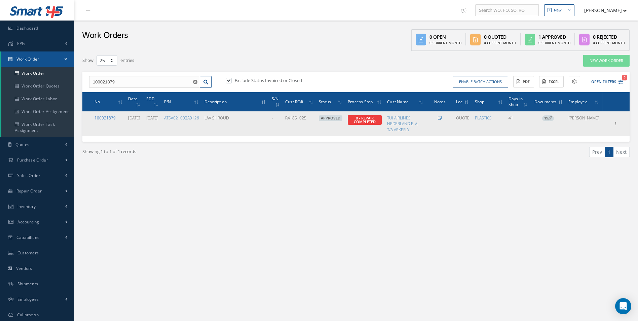
click at [109, 118] on link "100021879" at bounding box center [105, 118] width 21 height 6
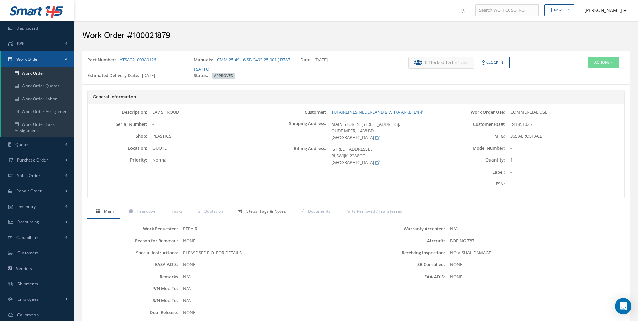
click at [255, 212] on span "Steps, Tags & Notes" at bounding box center [266, 211] width 40 height 6
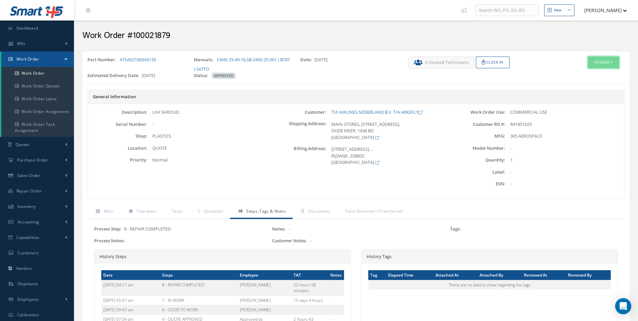
click at [598, 65] on button "Actions" at bounding box center [603, 63] width 31 height 12
click at [586, 76] on link "Edit" at bounding box center [594, 75] width 54 height 9
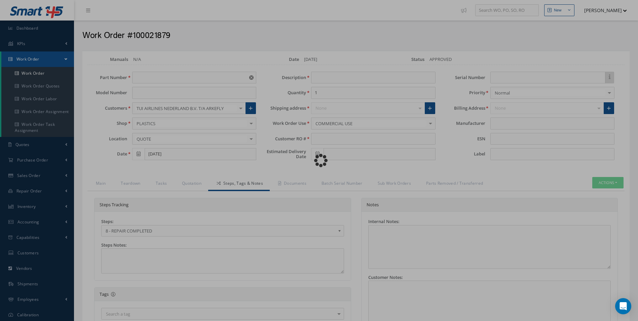
type input "ATSA021003A0126"
type input "[DATE]"
type input "LAV SHROUD"
type input "R41851025"
type input "[DATE]"
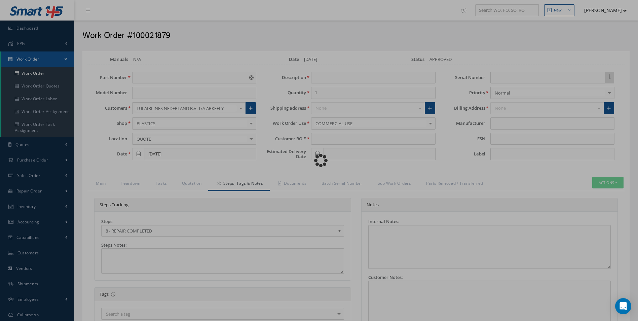
type textarea "NONE"
type textarea "PLEASE SEE R.O. FOR DETAILS"
type input "NONE"
type textarea "NO VISUAL DAMAGE"
type textarea "NONE"
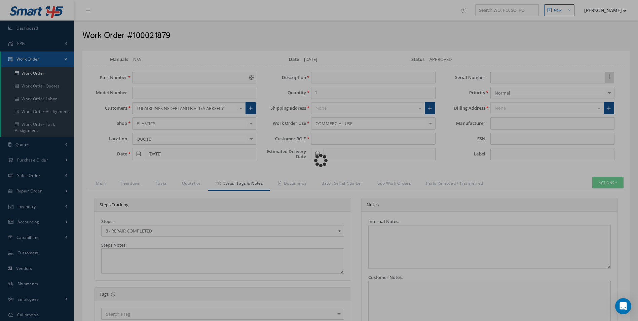
type input "NONE"
type input "365 AEROSPACE"
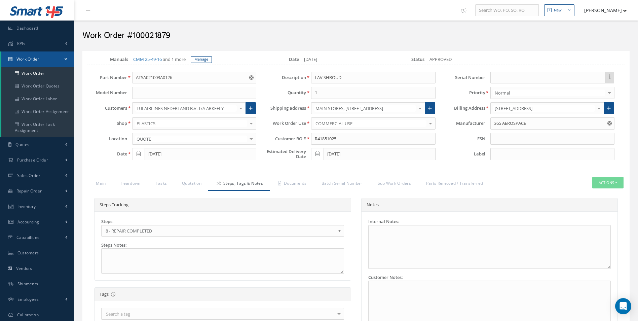
click at [338, 231] on b at bounding box center [341, 232] width 6 height 11
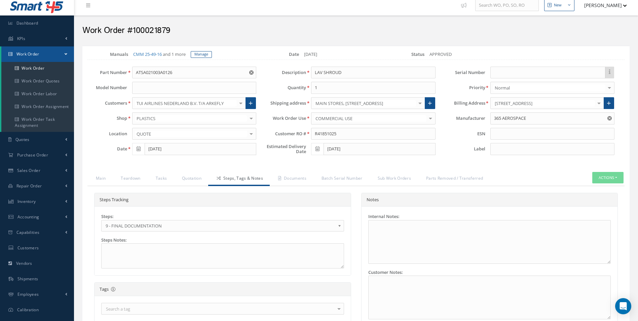
scroll to position [202, 0]
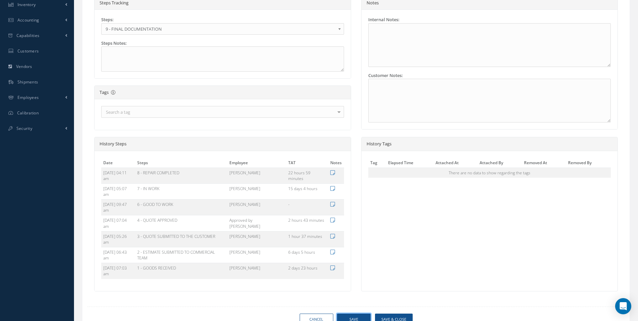
click at [354, 316] on button "Save" at bounding box center [354, 320] width 34 height 12
type input "365 AEROSPACE"
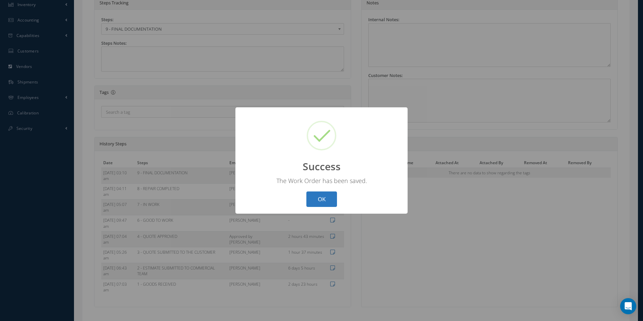
click at [324, 198] on button "OK" at bounding box center [322, 199] width 31 height 16
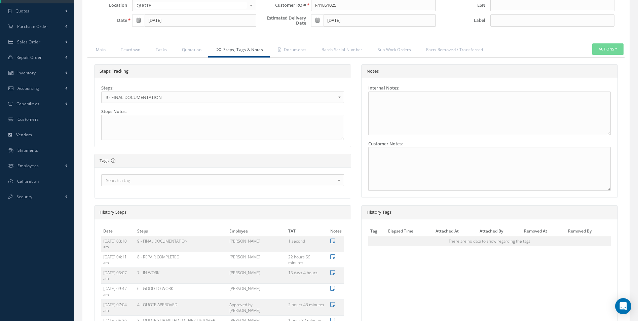
scroll to position [34, 0]
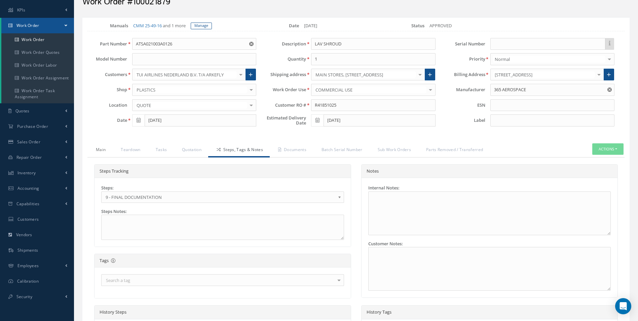
click at [98, 149] on link "Main" at bounding box center [99, 150] width 25 height 14
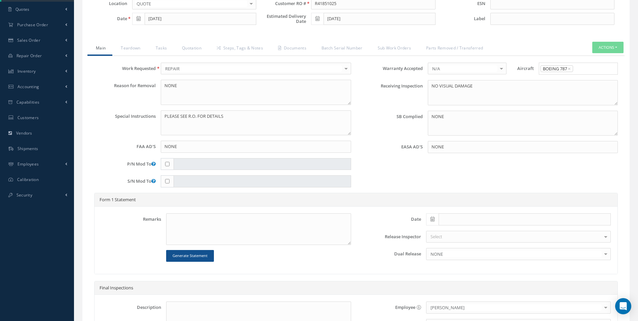
scroll to position [168, 0]
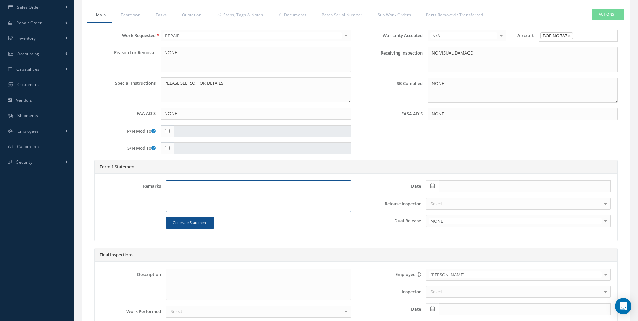
click at [171, 185] on textarea at bounding box center [258, 196] width 185 height 32
paste textarea "CLEANED, INSPECTED AND REPAIRED IAW 365 AEROSPACE SB-2492-25-001 REV B "EQUIPME…"
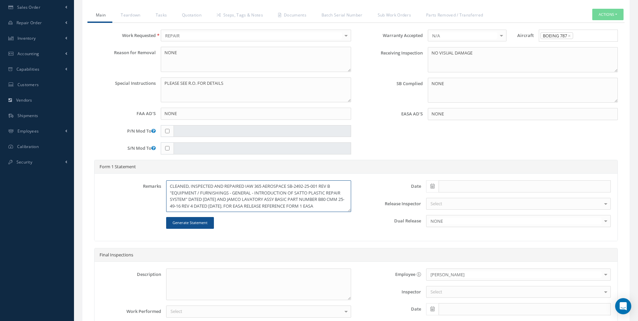
click at [170, 186] on textarea "CLEANED, INSPECTED AND REPAIRED IAW 365 AEROSPACE SB-2492-25-001 REV B "EQUIPME…" at bounding box center [258, 196] width 185 height 32
click at [297, 200] on textarea "LAV SHROUD CLEANED, INSPECTED AND REPAIRED IAW 365 AEROSPACE SB-2492-25-001 REV…" at bounding box center [258, 196] width 185 height 32
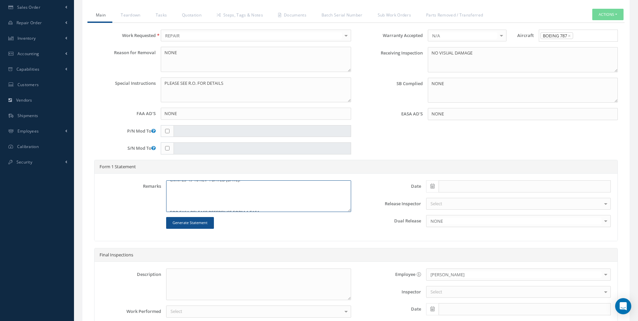
scroll to position [33, 0]
click at [264, 204] on textarea "LAV SHROUD CLEANED, INSPECTED AND REPAIRED IAW 365 AEROSPACE SB-2492-25-001 REV…" at bounding box center [258, 196] width 185 height 32
type textarea "LAV SHROUD CLEANED, INSPECTED AND REPAIRED IAW 365 AEROSPACE SB-2492-25-001 REV…"
click at [431, 187] on icon at bounding box center [433, 186] width 4 height 5
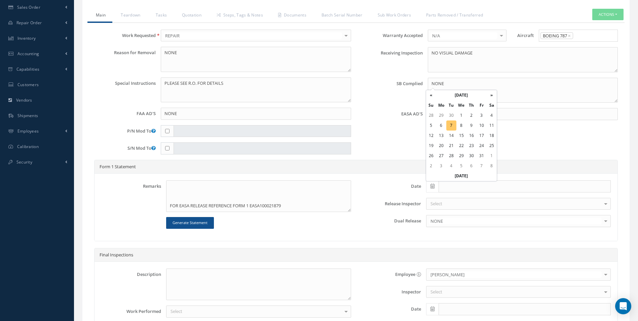
click at [454, 125] on td "7" at bounding box center [451, 125] width 10 height 10
type input "[DATE]"
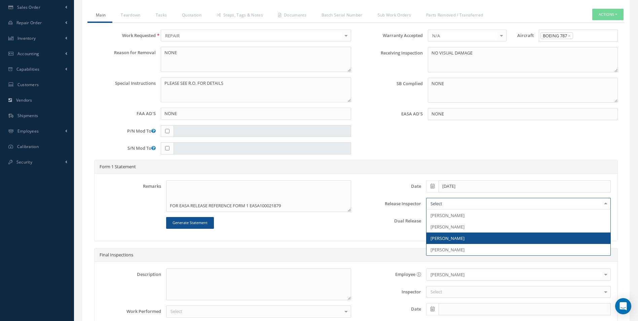
click at [446, 234] on span "[PERSON_NAME]" at bounding box center [519, 237] width 184 height 11
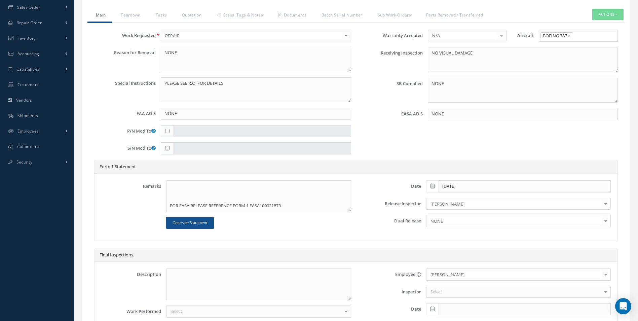
scroll to position [238, 0]
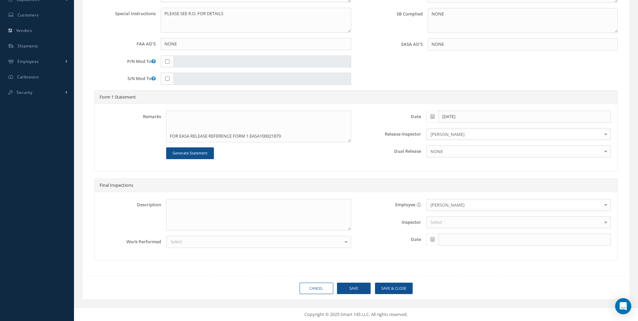
click at [345, 241] on div at bounding box center [346, 241] width 9 height 11
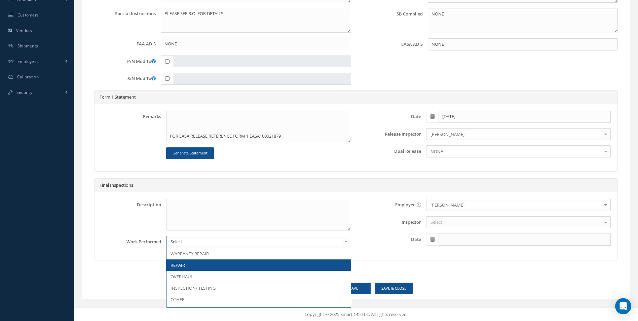
click at [262, 261] on span "REPAIR" at bounding box center [259, 264] width 184 height 11
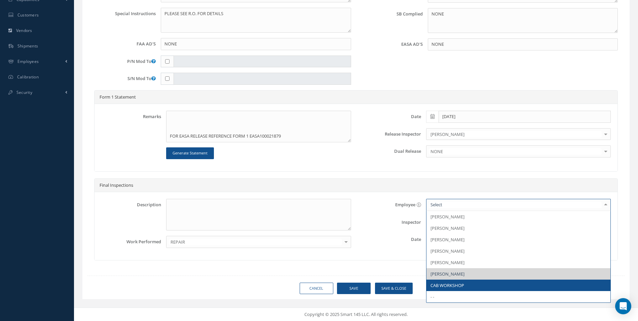
click at [479, 286] on span "CAB WORKSHOP" at bounding box center [519, 285] width 184 height 11
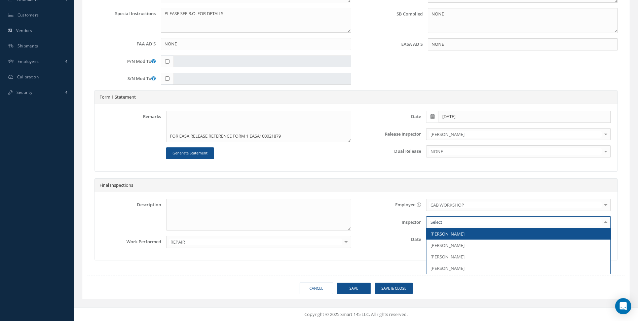
click at [459, 221] on div at bounding box center [518, 222] width 185 height 12
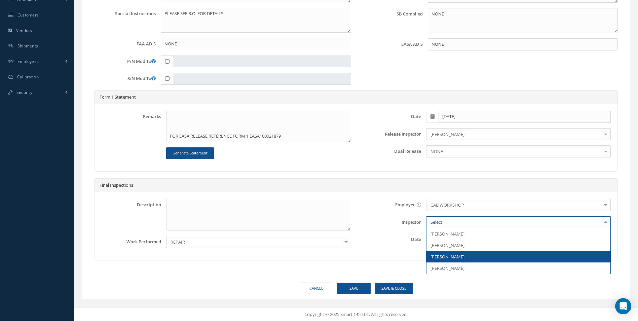
drag, startPoint x: 457, startPoint y: 254, endPoint x: 431, endPoint y: 253, distance: 25.3
click at [456, 254] on span "[PERSON_NAME]" at bounding box center [519, 256] width 184 height 11
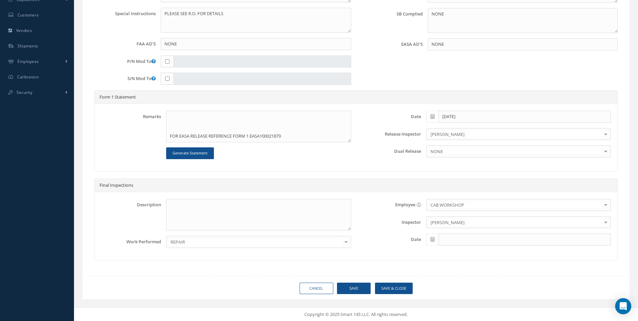
click at [432, 240] on icon at bounding box center [433, 239] width 4 height 5
click at [449, 177] on td "7" at bounding box center [451, 179] width 10 height 10
type input "[DATE]"
click at [358, 286] on button "Save" at bounding box center [354, 289] width 34 height 12
type input "365 AEROSPACE"
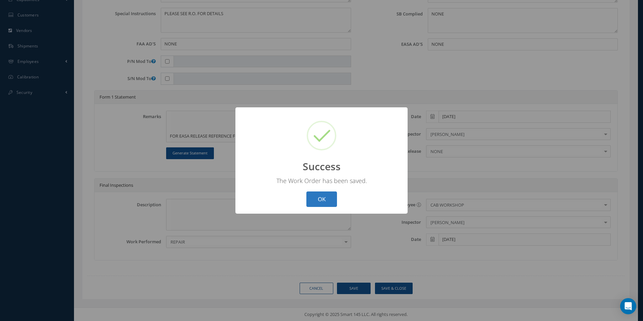
click at [316, 200] on button "OK" at bounding box center [322, 199] width 31 height 16
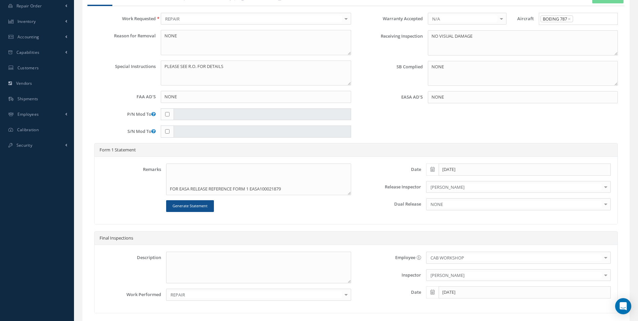
scroll to position [171, 0]
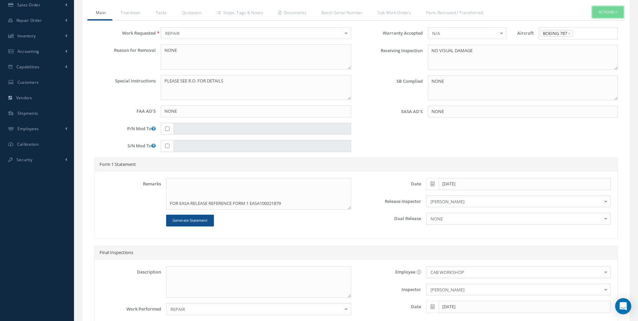
click at [609, 16] on button "Actions" at bounding box center [607, 12] width 31 height 12
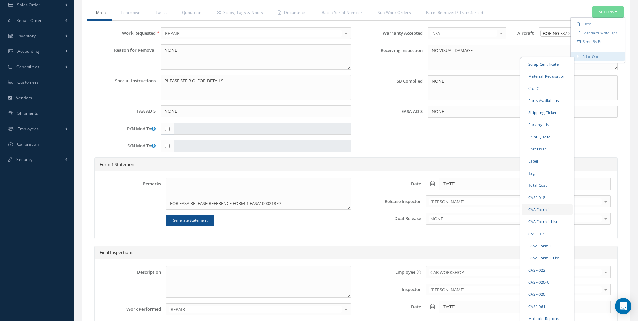
click at [540, 208] on link "CAA Form 1" at bounding box center [547, 209] width 51 height 10
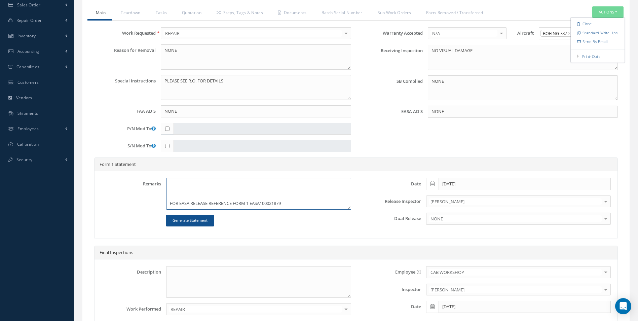
drag, startPoint x: 180, startPoint y: 203, endPoint x: 187, endPoint y: 205, distance: 7.4
click at [187, 205] on textarea "LAV SHROUD CLEANED, INSPECTED AND REPAIRED IAW 365 AEROSPACE SB-2492-25-001 REV…" at bounding box center [258, 194] width 185 height 32
click at [193, 197] on textarea "LAV SHROUD CLEANED, INSPECTED AND REPAIRED IAW 365 AEROSPACE SB-2492-25-001 REV…" at bounding box center [258, 194] width 185 height 32
drag, startPoint x: 182, startPoint y: 203, endPoint x: 187, endPoint y: 205, distance: 6.2
click at [187, 205] on textarea "LAV SHROUD CLEANED, INSPECTED AND REPAIRED IAW 365 AEROSPACE SB-2492-25-001 REV…" at bounding box center [258, 194] width 185 height 32
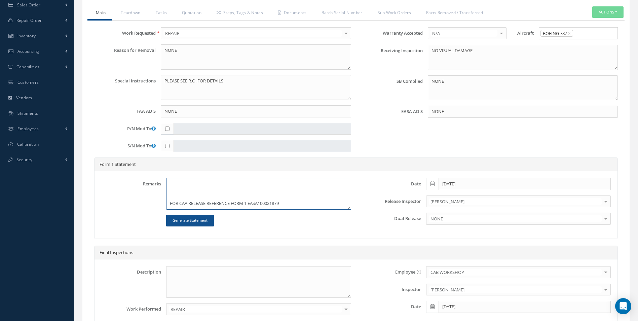
drag, startPoint x: 249, startPoint y: 203, endPoint x: 258, endPoint y: 204, distance: 8.6
click at [258, 204] on textarea "LAV SHROUD CLEANED, INSPECTED AND REPAIRED IAW 365 AEROSPACE SB-2492-25-001 REV…" at bounding box center [258, 194] width 185 height 32
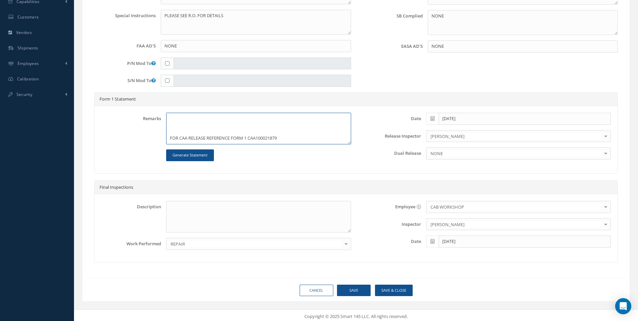
scroll to position [238, 0]
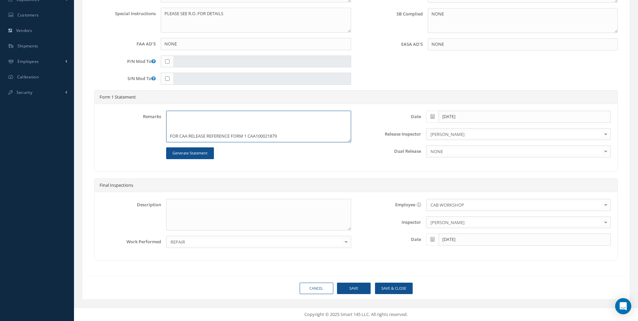
type textarea "LAV SHROUD CLEANED, INSPECTED AND REPAIRED IAW 365 AEROSPACE SB-2492-25-001 REV…"
click at [351, 288] on button "Save" at bounding box center [354, 289] width 34 height 12
type input "365 AEROSPACE"
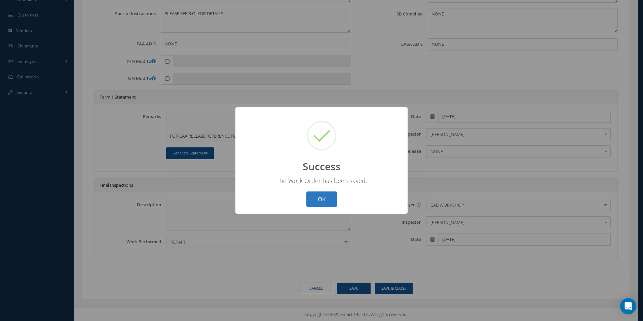
click at [323, 200] on button "OK" at bounding box center [322, 199] width 31 height 16
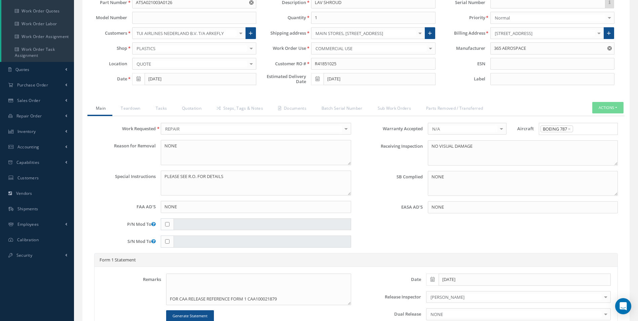
scroll to position [70, 0]
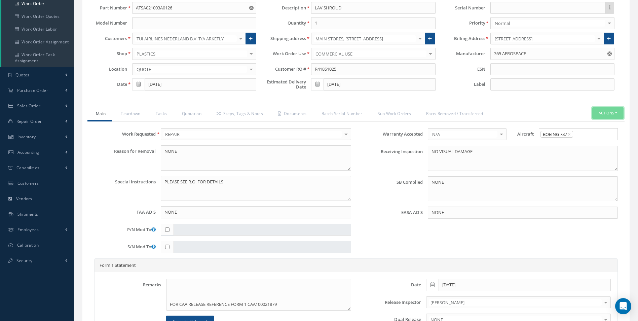
click at [603, 111] on button "Actions" at bounding box center [607, 113] width 31 height 12
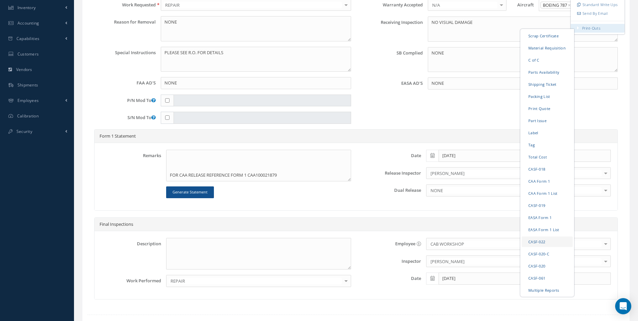
scroll to position [204, 0]
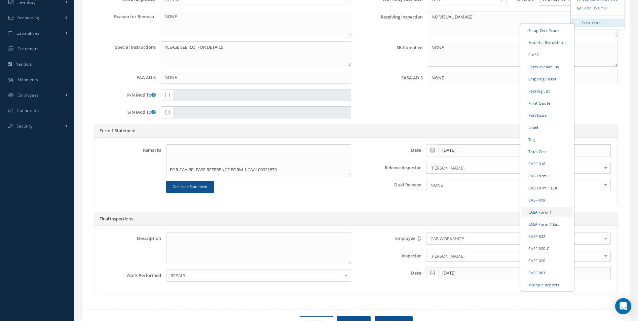
click at [539, 212] on link "EASA Form 1" at bounding box center [547, 212] width 51 height 10
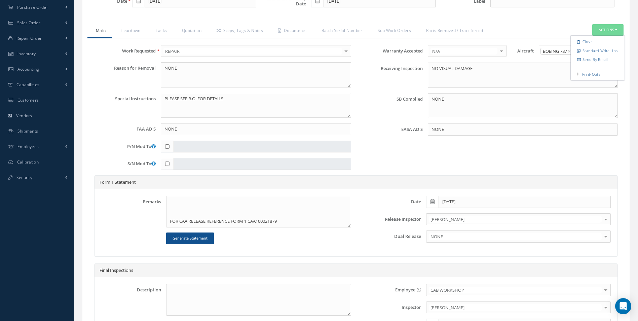
scroll to position [36, 0]
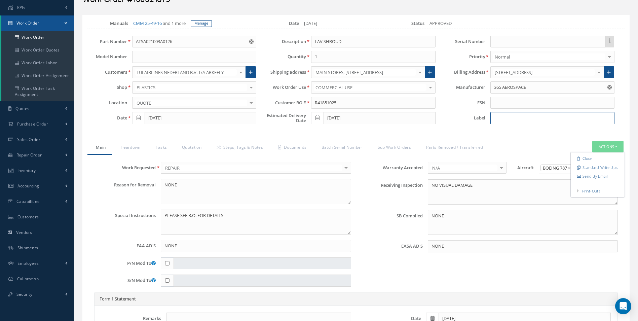
click at [502, 119] on input at bounding box center [553, 118] width 124 height 12
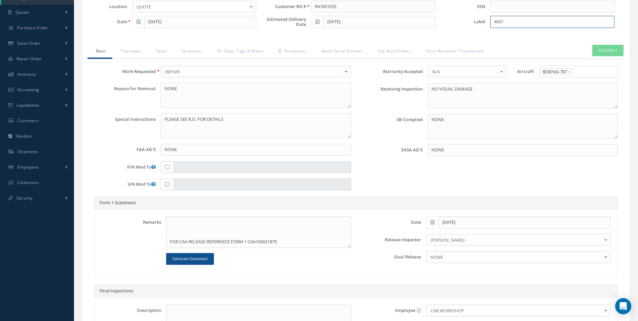
scroll to position [238, 0]
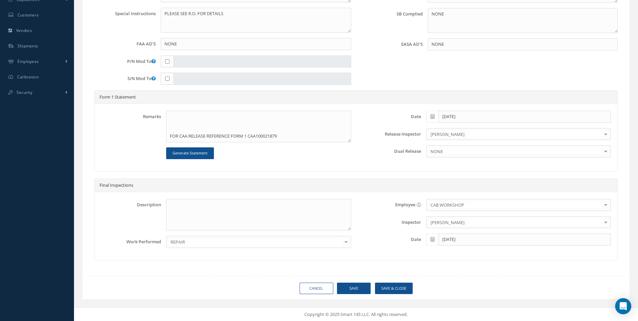
type input "4031"
click at [363, 290] on button "Save" at bounding box center [354, 289] width 34 height 12
type input "365 AEROSPACE"
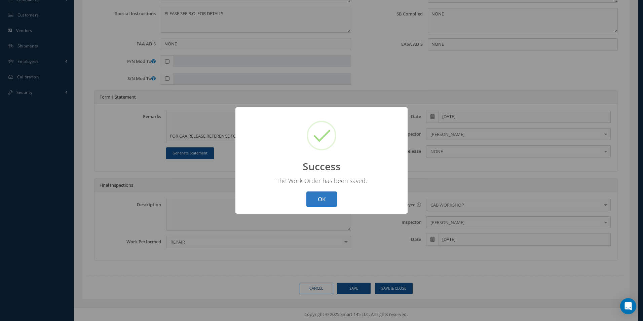
click at [327, 199] on button "OK" at bounding box center [322, 199] width 31 height 16
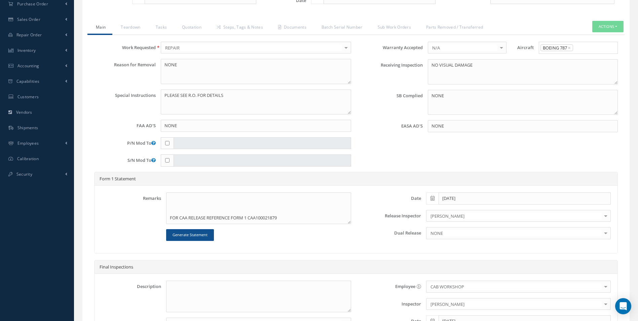
scroll to position [137, 0]
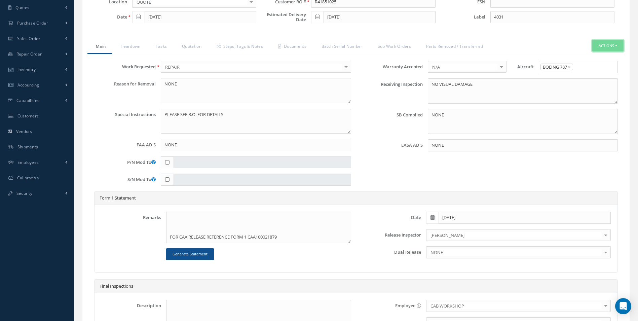
click at [615, 43] on button "Actions" at bounding box center [607, 46] width 31 height 12
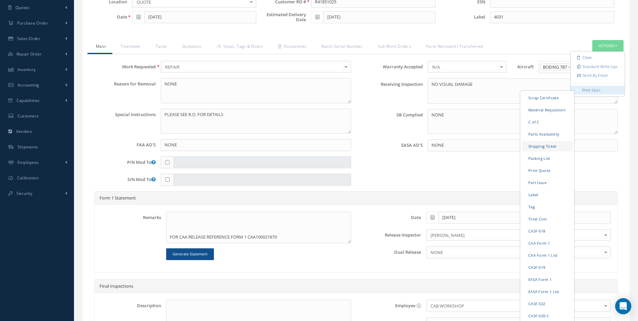
click at [533, 146] on link "Shipping Ticket" at bounding box center [547, 146] width 51 height 10
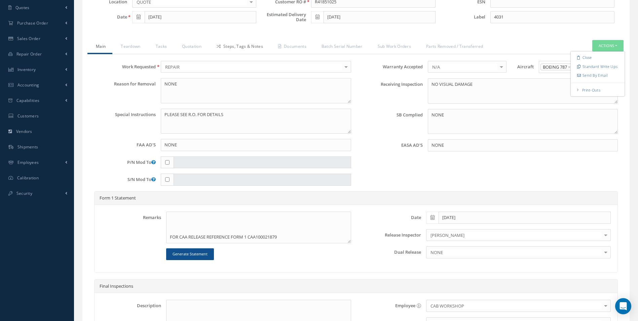
click at [245, 47] on link "Steps, Tags & Notes" at bounding box center [239, 47] width 62 height 14
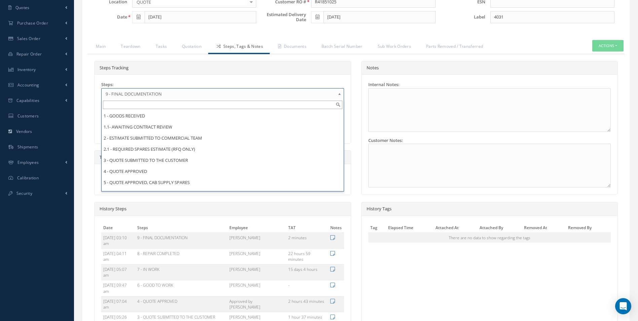
click at [338, 93] on b at bounding box center [341, 95] width 6 height 11
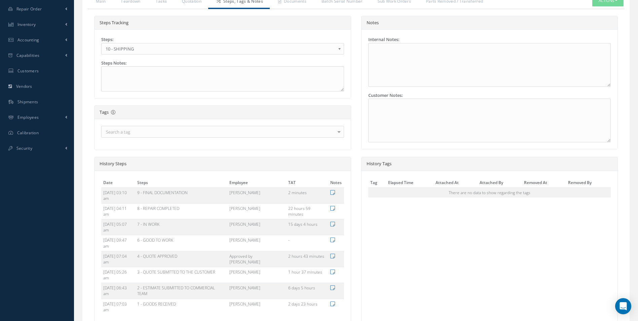
scroll to position [249, 0]
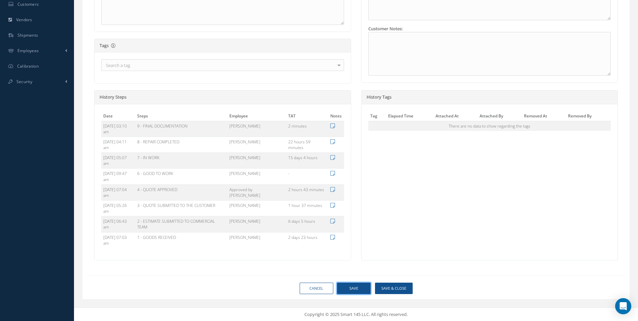
click at [351, 288] on button "Save" at bounding box center [354, 289] width 34 height 12
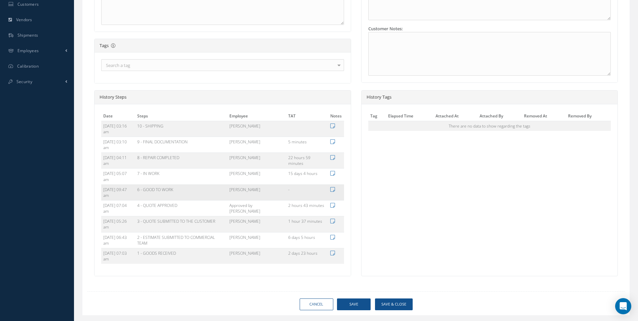
type input "365 AEROSPACE"
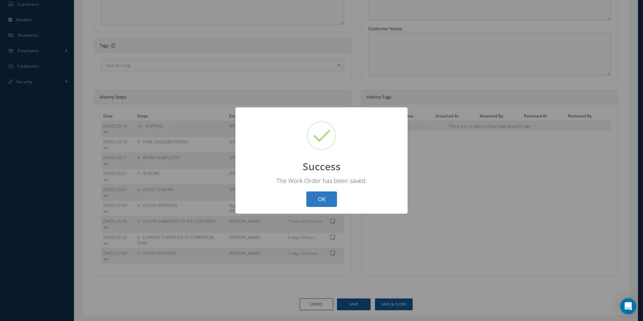
click at [333, 197] on button "OK" at bounding box center [322, 199] width 31 height 16
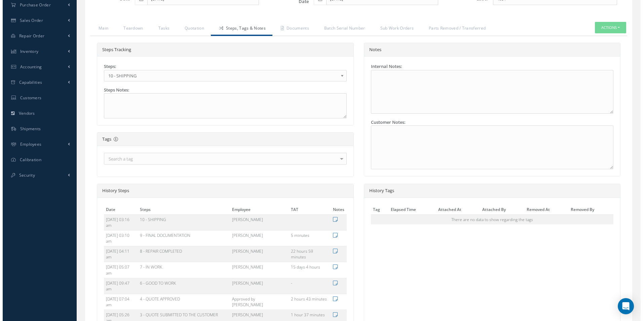
scroll to position [47, 0]
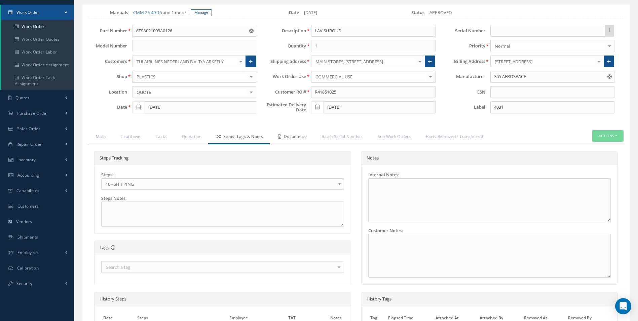
click at [291, 136] on link "Documents" at bounding box center [291, 137] width 43 height 14
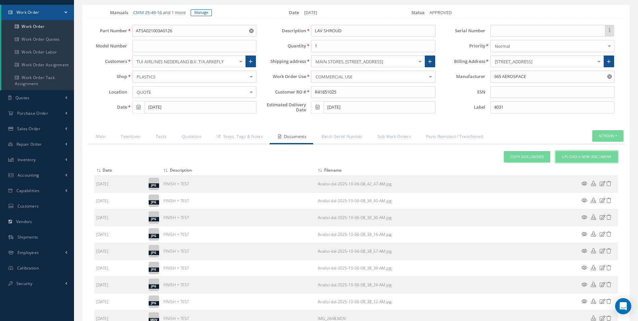
drag, startPoint x: 580, startPoint y: 158, endPoint x: 575, endPoint y: 157, distance: 5.1
click at [579, 158] on span "Upload a New Document" at bounding box center [586, 157] width 49 height 6
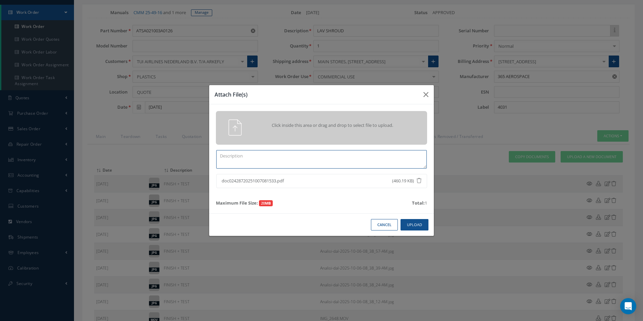
click at [240, 160] on textarea at bounding box center [321, 159] width 211 height 19
type textarea "EASA FORM1"
click at [417, 226] on button "Upload" at bounding box center [415, 225] width 28 height 12
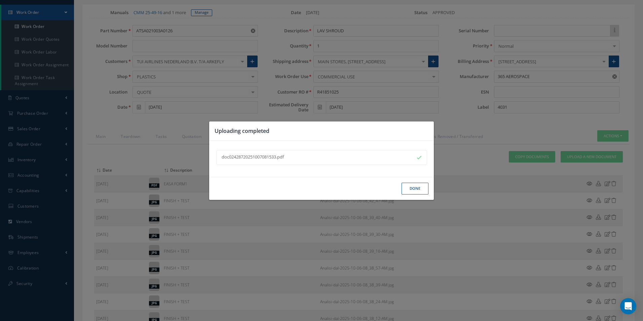
click at [417, 187] on button "Done" at bounding box center [415, 189] width 27 height 12
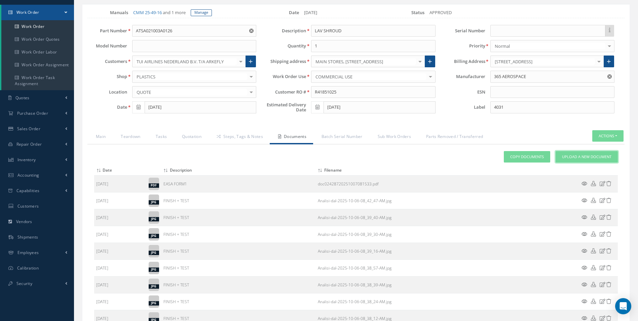
click at [568, 158] on span "Upload a New Document" at bounding box center [586, 157] width 49 height 6
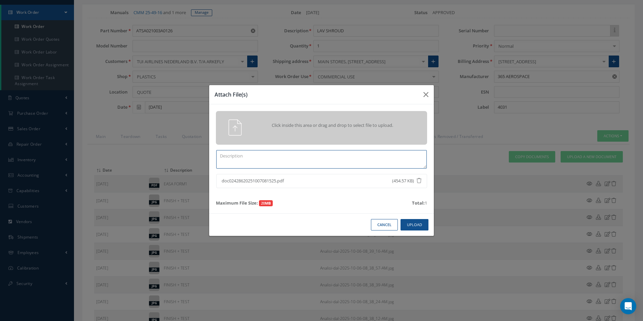
drag, startPoint x: 240, startPoint y: 164, endPoint x: 241, endPoint y: 160, distance: 4.5
click at [240, 162] on textarea at bounding box center [321, 159] width 211 height 19
type textarea "CAA FORM1"
click at [417, 226] on button "Upload" at bounding box center [415, 225] width 28 height 12
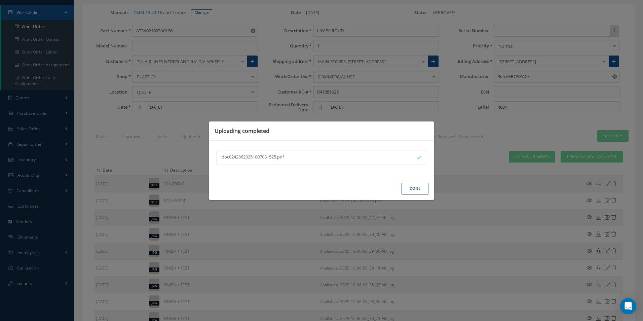
click at [414, 188] on button "Done" at bounding box center [415, 189] width 27 height 12
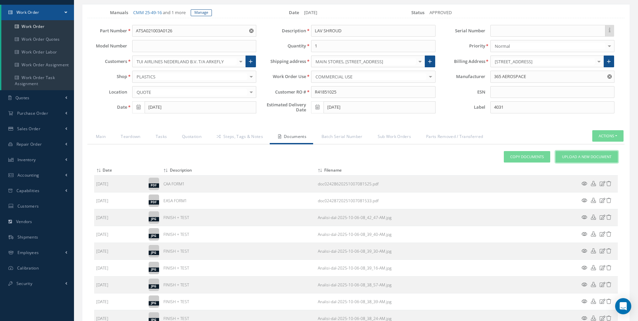
click at [598, 158] on span "Upload a New Document" at bounding box center [586, 157] width 49 height 6
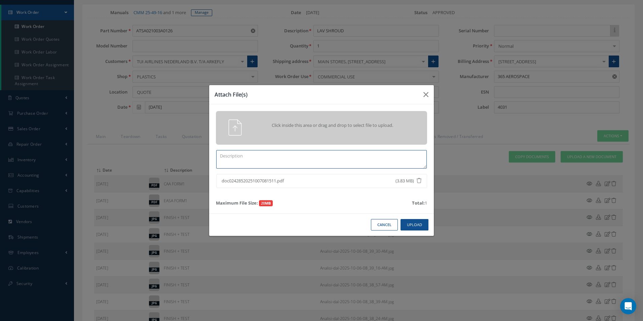
click at [243, 157] on textarea at bounding box center [321, 159] width 211 height 19
type textarea "WORKCARD CASF-019"
click at [409, 226] on button "Upload" at bounding box center [415, 225] width 28 height 12
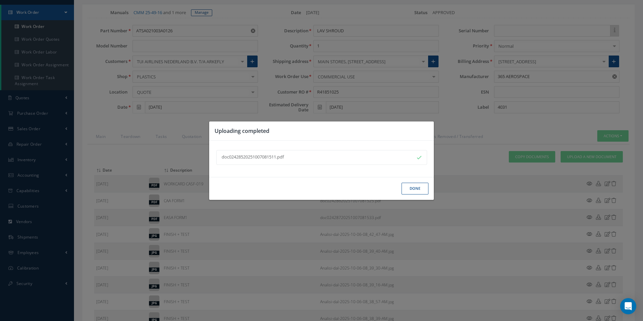
click at [421, 186] on button "Done" at bounding box center [415, 189] width 27 height 12
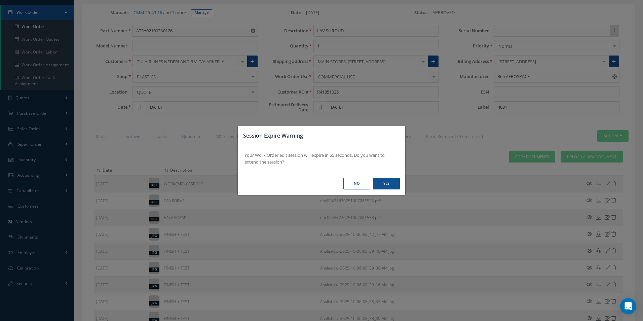
click at [358, 186] on button "No" at bounding box center [357, 184] width 27 height 12
